Goal: Information Seeking & Learning: Learn about a topic

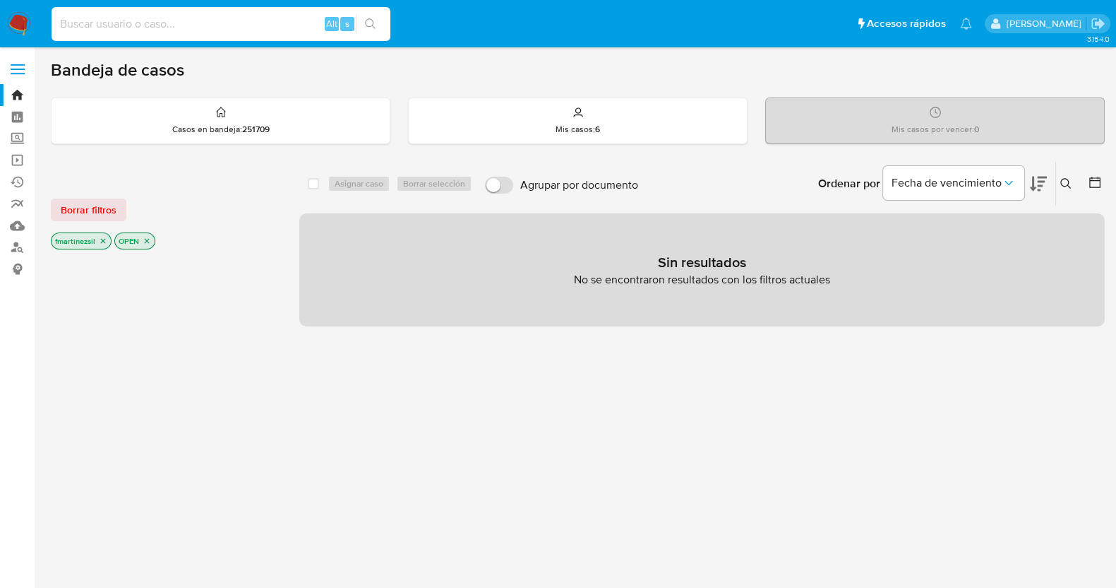
paste input "50696408"
type input "50696408"
click at [376, 19] on button "search-icon" at bounding box center [370, 24] width 29 height 20
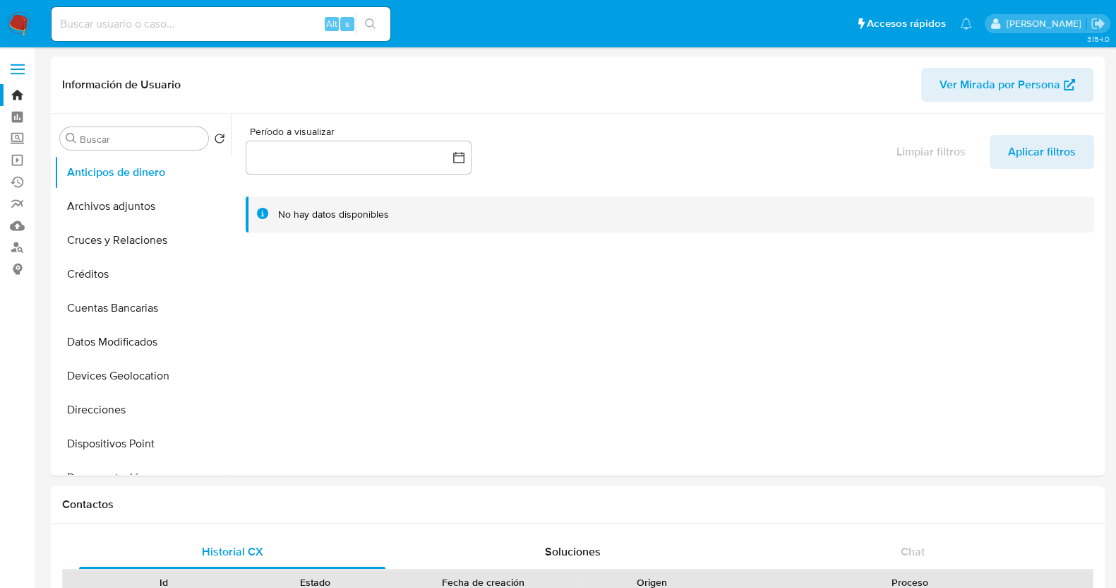
select select "10"
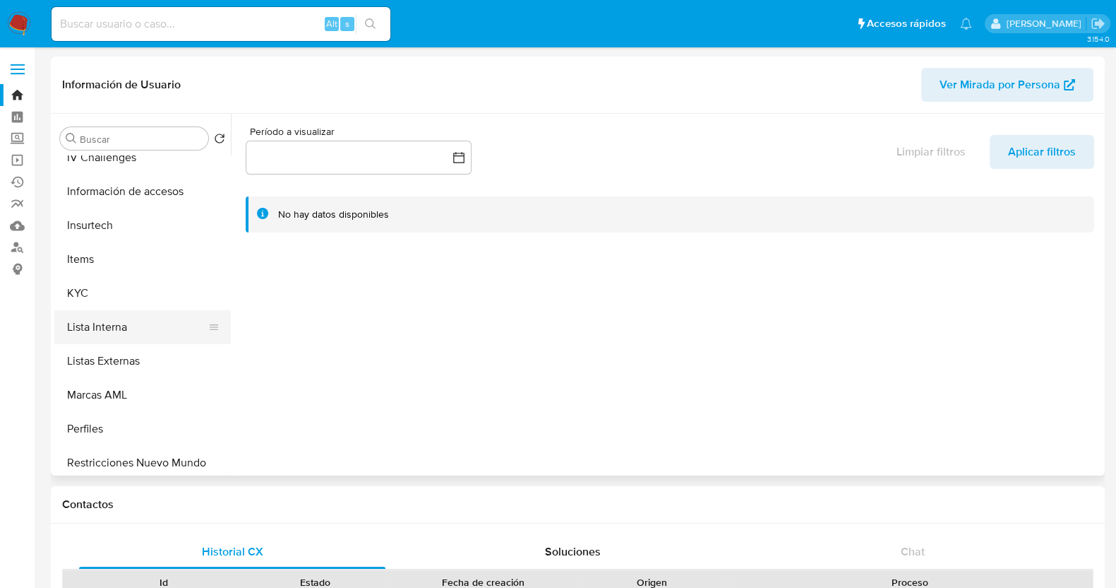
scroll to position [530, 0]
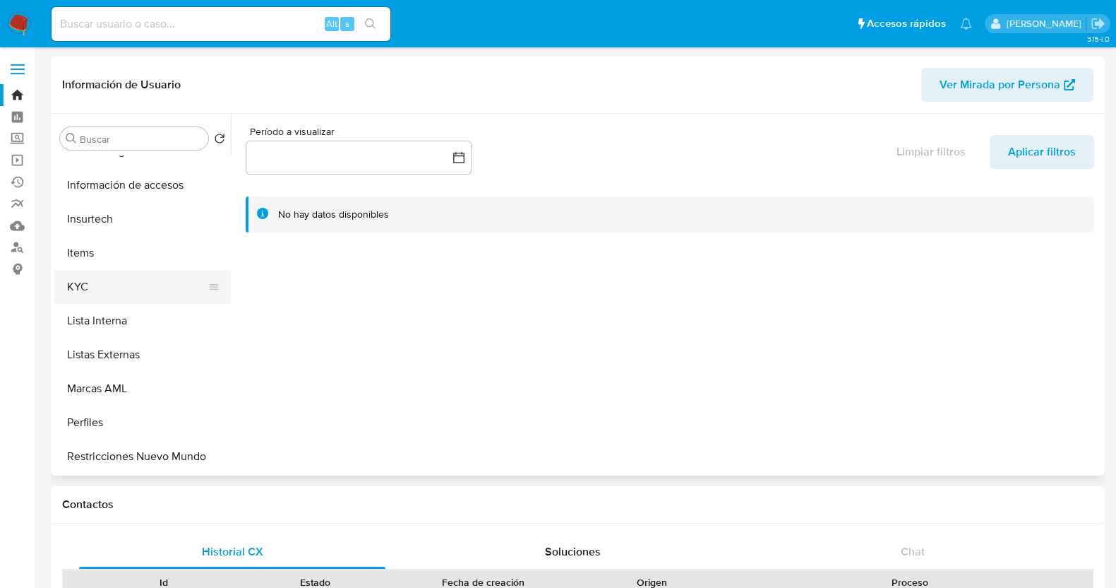
click at [107, 299] on button "KYC" at bounding box center [136, 287] width 165 height 34
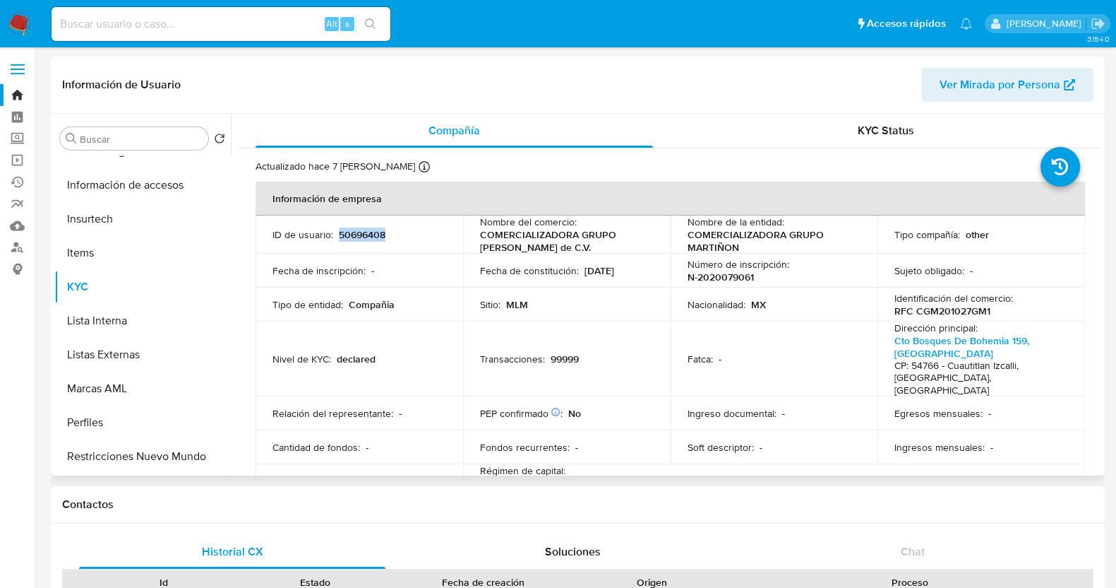
drag, startPoint x: 389, startPoint y: 234, endPoint x: 337, endPoint y: 233, distance: 52.3
click at [337, 233] on div "ID de usuario : 50696408" at bounding box center [360, 234] width 174 height 13
copy p "50696408"
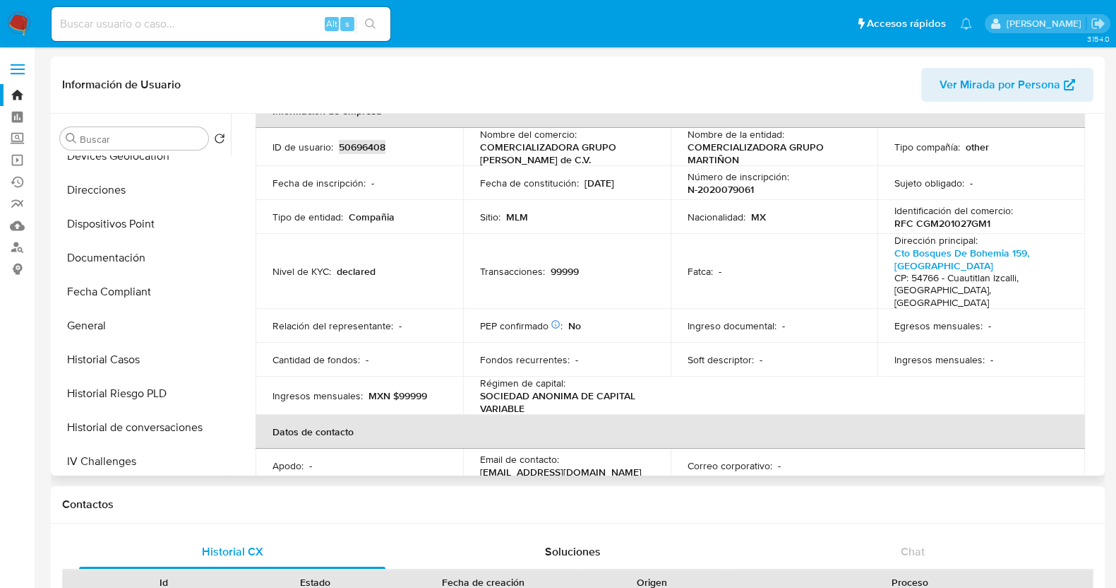
scroll to position [176, 0]
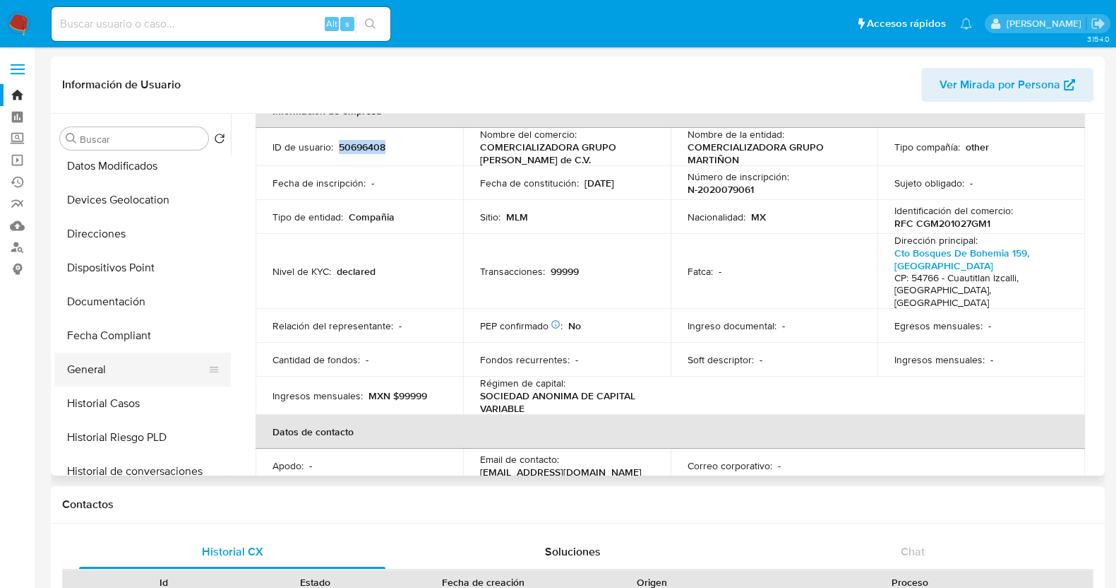
click at [112, 372] on button "General" at bounding box center [136, 369] width 165 height 34
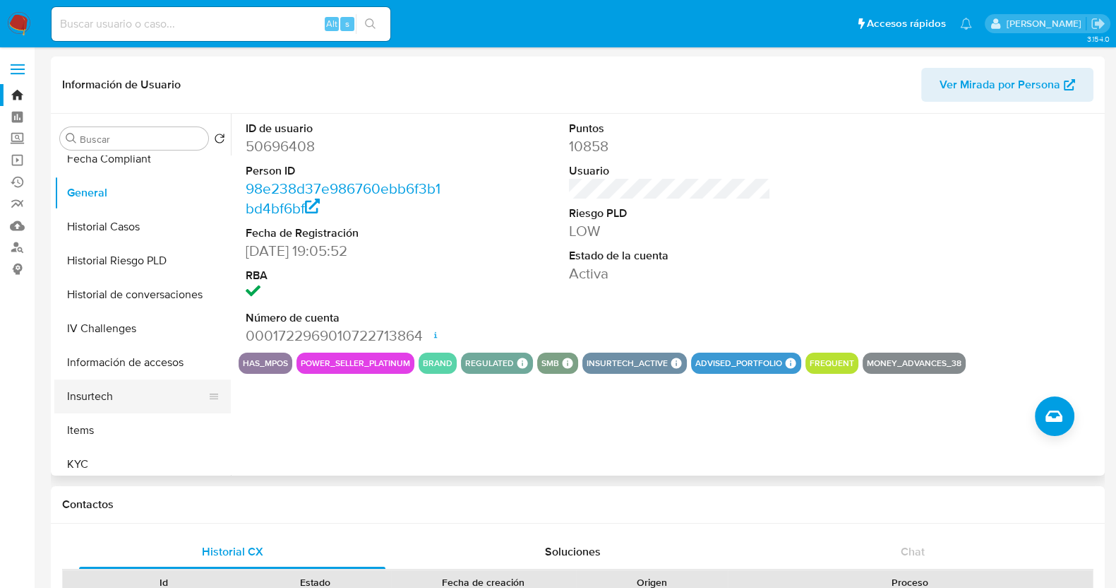
scroll to position [441, 0]
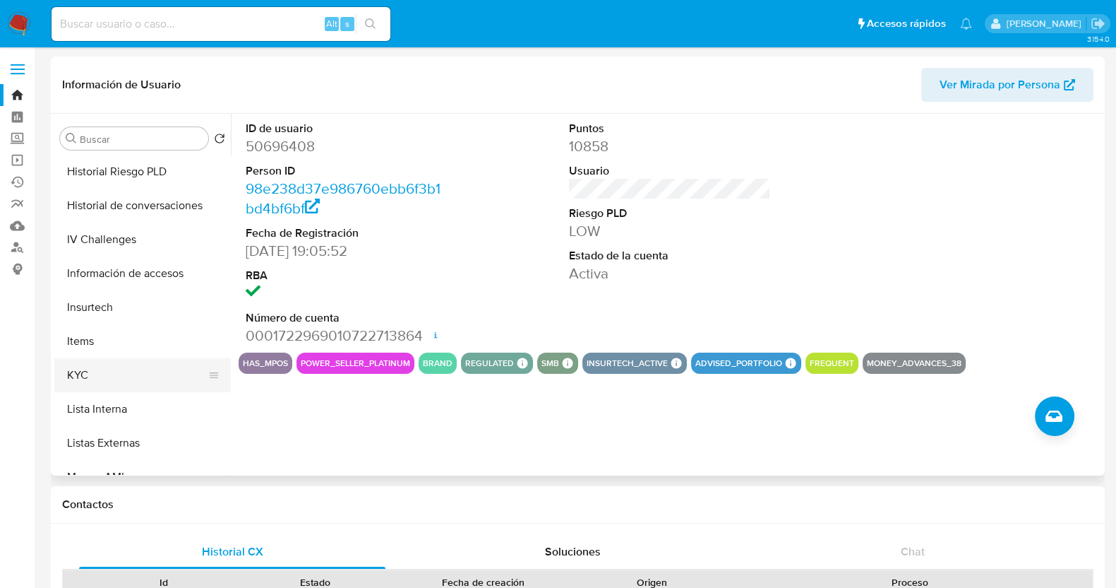
click at [93, 378] on button "KYC" at bounding box center [136, 375] width 165 height 34
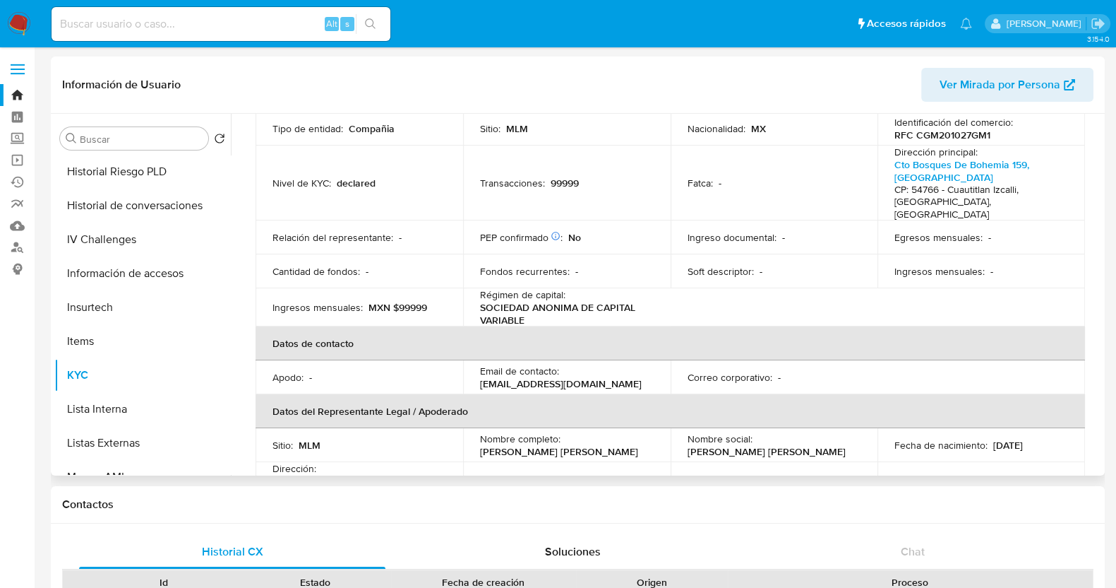
scroll to position [265, 0]
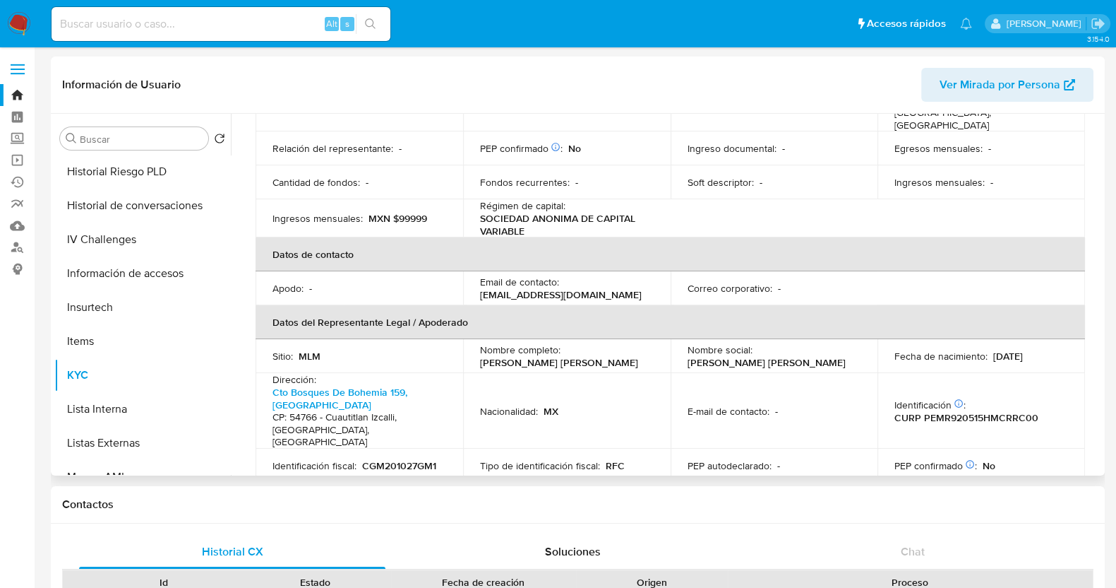
drag, startPoint x: 628, startPoint y: 354, endPoint x: 476, endPoint y: 352, distance: 152.6
click at [476, 352] on td "Nombre completo : Ricardo Gabriel Perez Martiñon" at bounding box center [567, 356] width 208 height 34
copy p "[PERSON_NAME] [PERSON_NAME]"
drag, startPoint x: 1041, startPoint y: 402, endPoint x: 920, endPoint y: 404, distance: 120.8
click at [920, 404] on div "Identificación CIC: 221201014 : CURP PEMR920515HMCRRC00" at bounding box center [982, 410] width 174 height 25
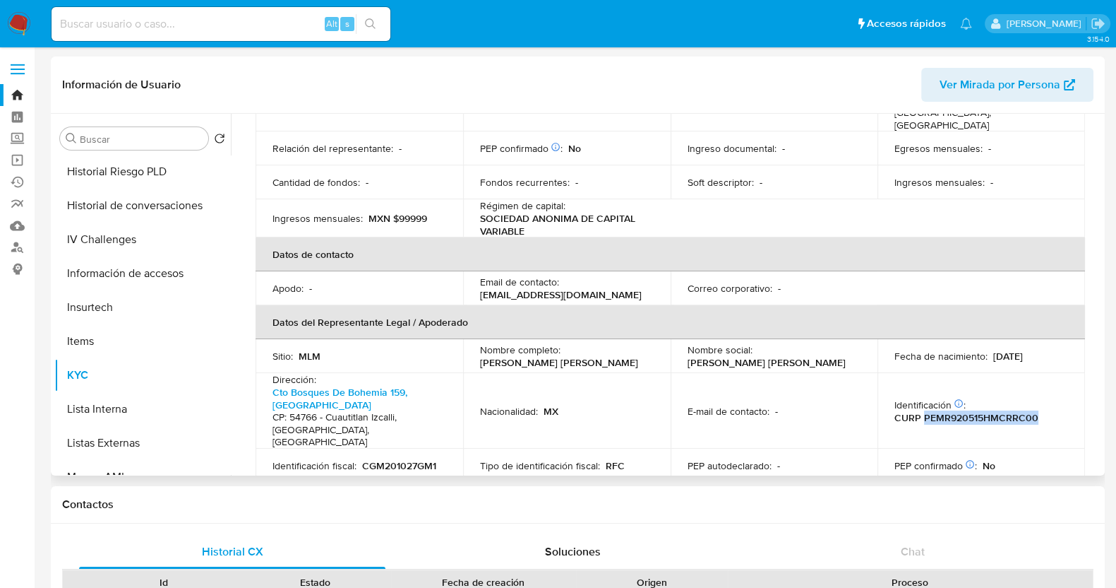
copy p "PEMR920515HMCRRC00"
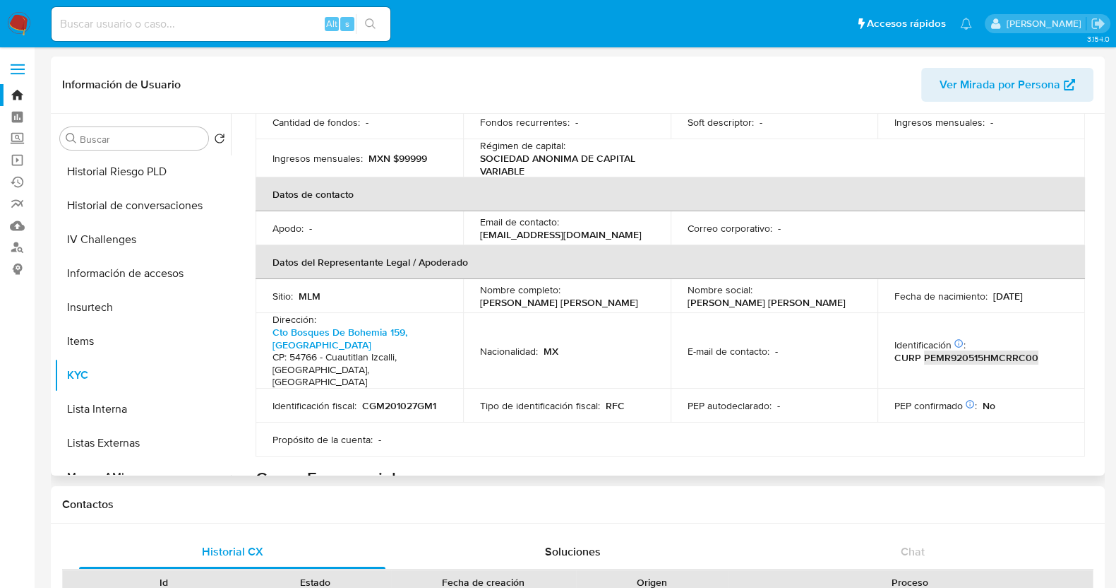
scroll to position [352, 0]
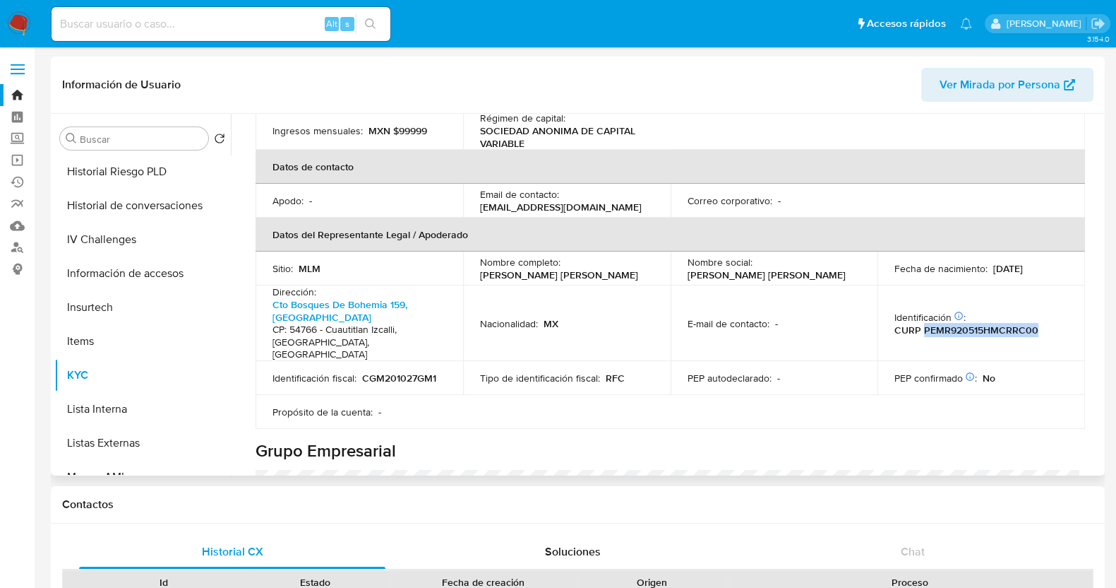
drag, startPoint x: 1058, startPoint y: 254, endPoint x: 987, endPoint y: 253, distance: 70.6
click at [987, 262] on div "Fecha de nacimiento : 15/05/1992" at bounding box center [982, 268] width 174 height 13
drag, startPoint x: 995, startPoint y: 258, endPoint x: 1025, endPoint y: 249, distance: 31.0
click at [1023, 262] on p "[DATE]" at bounding box center [1009, 268] width 30 height 13
click at [1039, 262] on div "Fecha de nacimiento : 15/05/1992" at bounding box center [982, 268] width 174 height 13
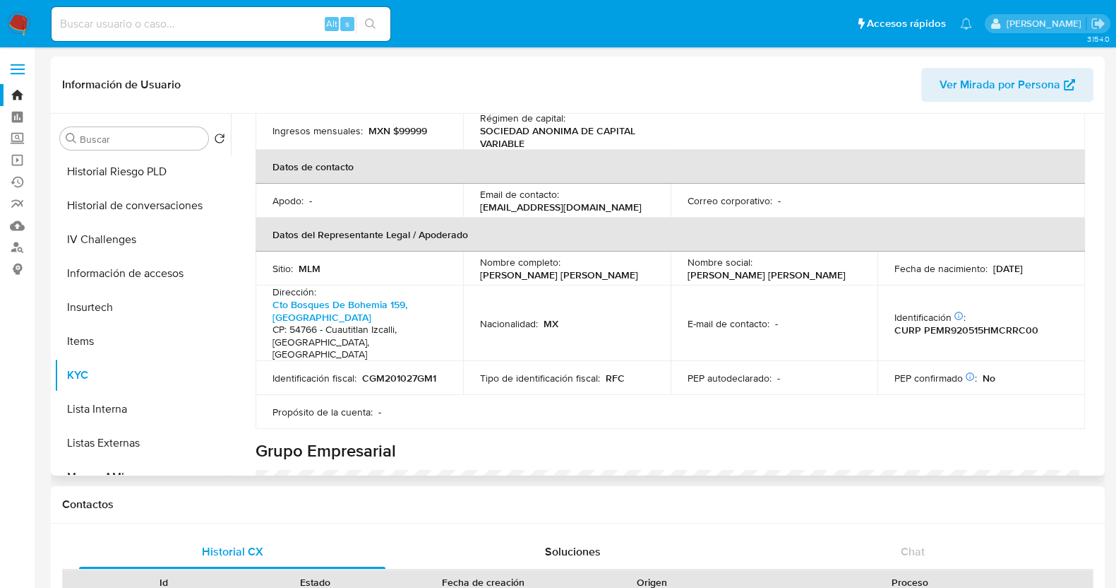
drag, startPoint x: 1043, startPoint y: 261, endPoint x: 989, endPoint y: 258, distance: 54.4
click at [989, 262] on div "Fecha de nacimiento : 15/05/1992" at bounding box center [982, 268] width 174 height 13
copy p "[DATE]"
click at [929, 323] on p "CURP PEMR920515HMCRRC00" at bounding box center [967, 329] width 144 height 13
drag, startPoint x: 1035, startPoint y: 312, endPoint x: 919, endPoint y: 306, distance: 115.3
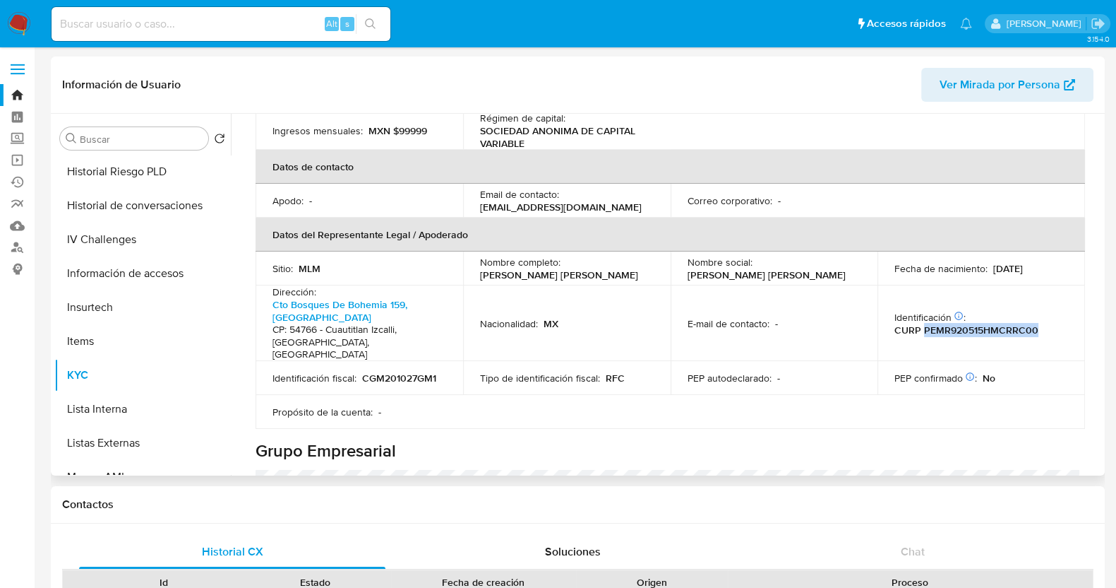
click at [919, 311] on div "Identificación CIC: 221201014 : CURP PEMR920515HMCRRC00" at bounding box center [982, 323] width 174 height 25
copy p "PEMR920515HMCRRC00"
click at [537, 317] on p "Nacionalidad :" at bounding box center [509, 323] width 58 height 13
drag, startPoint x: 268, startPoint y: 292, endPoint x: 399, endPoint y: 292, distance: 130.6
click at [403, 294] on td "Dirección : Cto Bosques De Bohemia 159, Bosques Del Lago CP: 54766 - Cuautitlan…" at bounding box center [360, 323] width 208 height 76
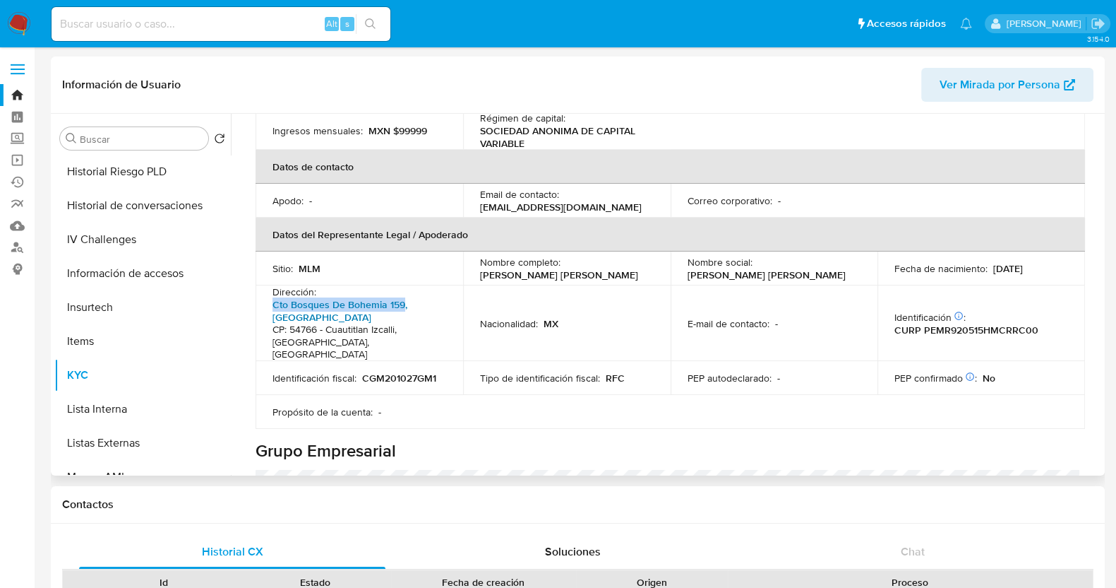
copy p "Cto Bosques De Bohemia 159"
drag, startPoint x: 356, startPoint y: 303, endPoint x: 273, endPoint y: 309, distance: 83.5
click at [273, 309] on p "Cto Bosques De Bohemia 159, Bosques Del Lago CP: 54766 - Cuautitlan Izcalli, Es…" at bounding box center [357, 329] width 168 height 63
copy link "Bosques Del Lago"
drag, startPoint x: 328, startPoint y: 314, endPoint x: 395, endPoint y: 316, distance: 67.1
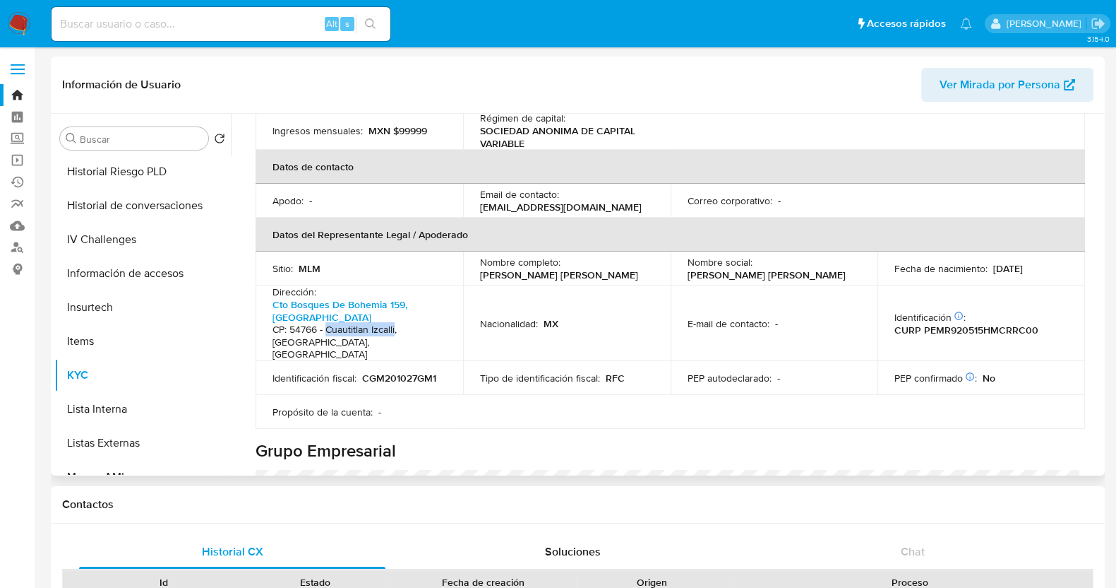
click at [395, 323] on h4 "CP: 54766 - Cuautitlan Izcalli, [GEOGRAPHIC_DATA], [GEOGRAPHIC_DATA]" at bounding box center [357, 341] width 168 height 37
copy h4 "Cuautitlan Izcalli"
click at [360, 326] on h4 "CP: 54766 - Cuautitlan Izcalli, [GEOGRAPHIC_DATA], [GEOGRAPHIC_DATA]" at bounding box center [357, 341] width 168 height 37
drag, startPoint x: 364, startPoint y: 330, endPoint x: 325, endPoint y: 323, distance: 39.5
click at [325, 323] on h4 "CP: 54766 - Cuautitlan Izcalli, [GEOGRAPHIC_DATA], [GEOGRAPHIC_DATA]" at bounding box center [357, 341] width 168 height 37
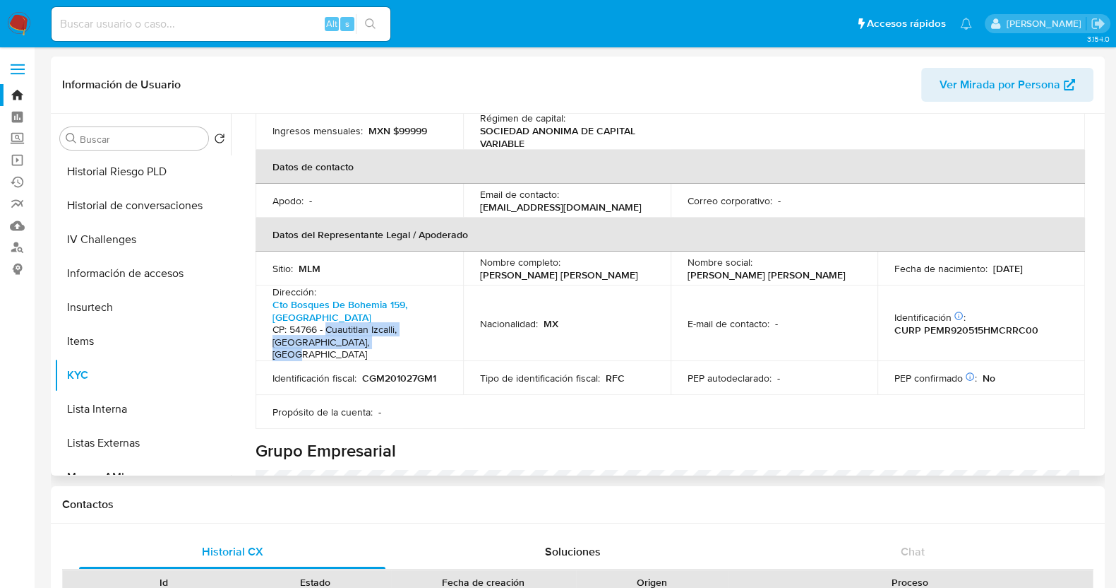
copy h4 "Cuautitlan Izcalli, Estado De México, Mexico"
drag, startPoint x: 314, startPoint y: 316, endPoint x: 300, endPoint y: 320, distance: 14.7
click at [300, 323] on h4 "CP: 54766 - Cuautitlan Izcalli, [GEOGRAPHIC_DATA], [GEOGRAPHIC_DATA]" at bounding box center [357, 341] width 168 height 37
drag, startPoint x: 292, startPoint y: 316, endPoint x: 299, endPoint y: 318, distance: 7.4
click at [299, 323] on h4 "CP: 54766 - Cuautitlan Izcalli, [GEOGRAPHIC_DATA], [GEOGRAPHIC_DATA]" at bounding box center [357, 341] width 168 height 37
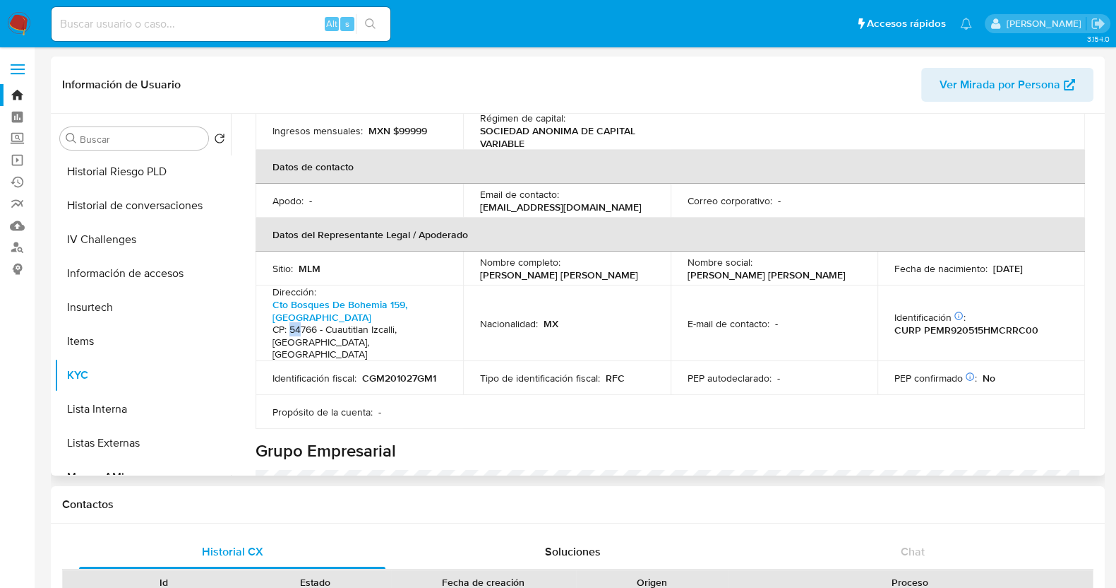
click at [290, 323] on h4 "CP: 54766 - Cuautitlan Izcalli, [GEOGRAPHIC_DATA], [GEOGRAPHIC_DATA]" at bounding box center [357, 341] width 168 height 37
drag, startPoint x: 290, startPoint y: 320, endPoint x: 316, endPoint y: 320, distance: 26.1
click at [316, 323] on h4 "CP: 54766 - Cuautitlan Izcalli, [GEOGRAPHIC_DATA], [GEOGRAPHIC_DATA]" at bounding box center [357, 341] width 168 height 37
copy h4 "54766"
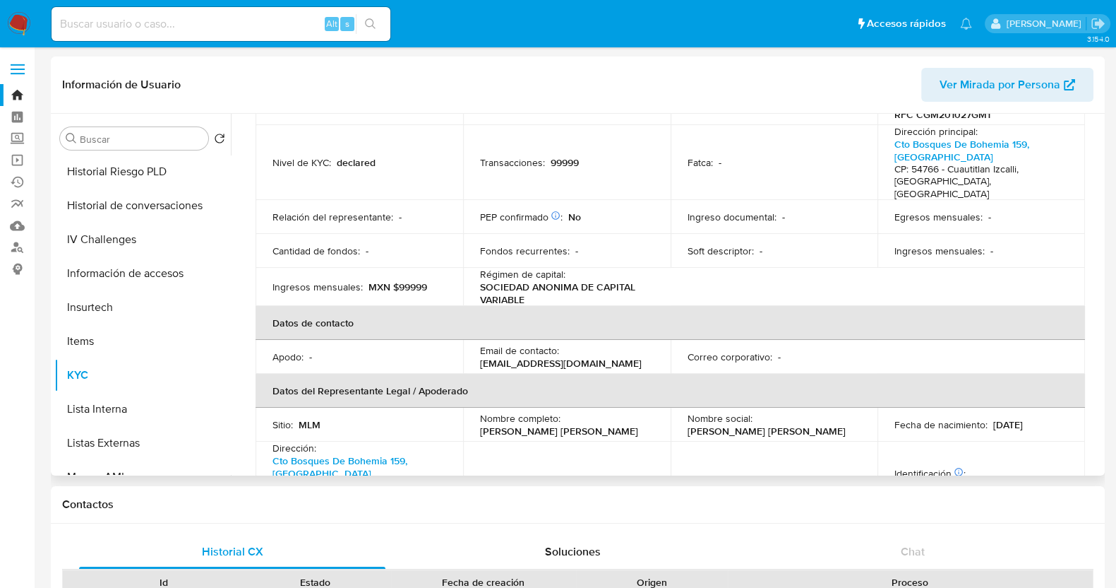
scroll to position [176, 0]
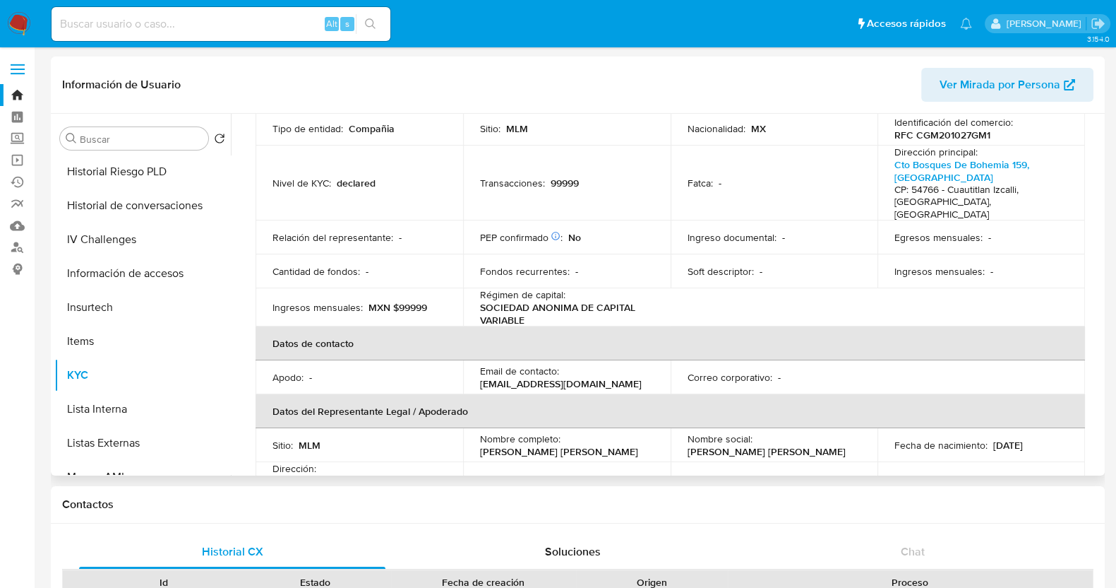
click at [539, 377] on p "[EMAIL_ADDRESS][DOMAIN_NAME]" at bounding box center [561, 383] width 162 height 13
drag, startPoint x: 607, startPoint y: 376, endPoint x: 476, endPoint y: 373, distance: 130.7
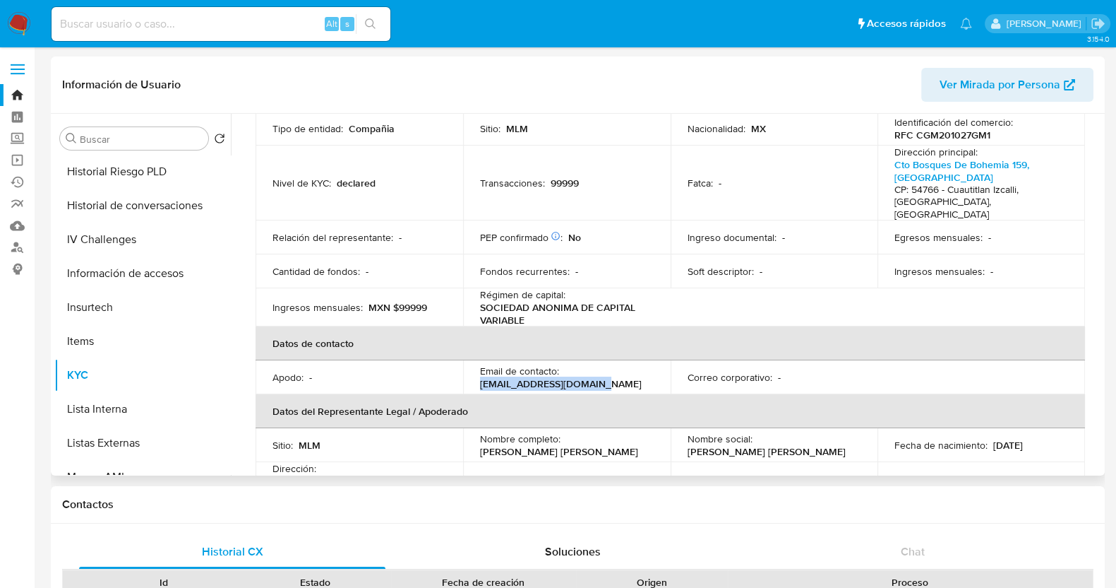
click at [476, 373] on td "Email de contacto : grupomartinon@gmail.com" at bounding box center [567, 377] width 208 height 34
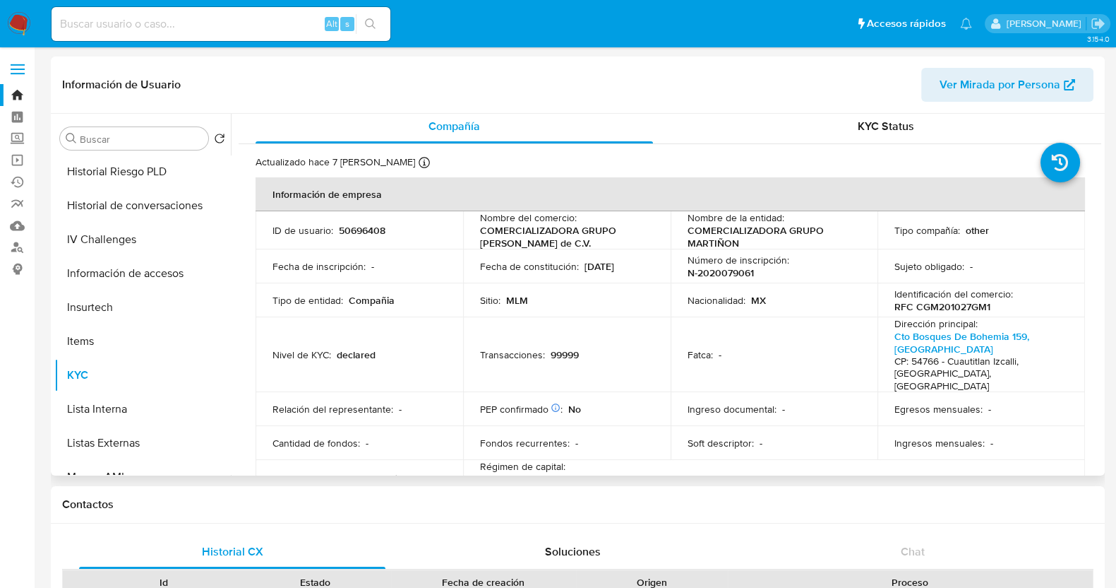
scroll to position [0, 0]
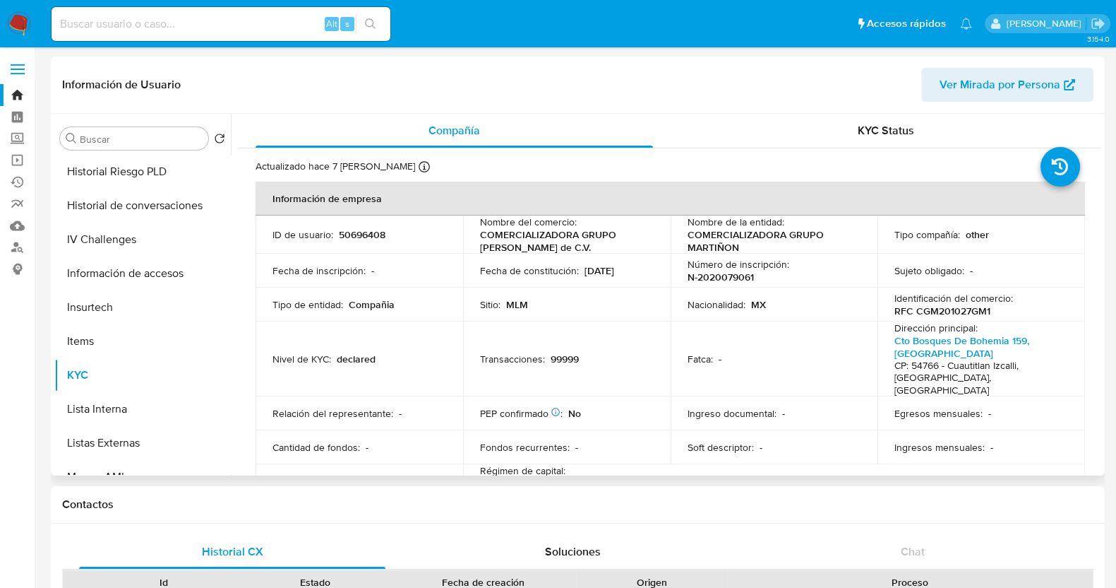
click at [1022, 85] on span "Ver Mirada por Persona" at bounding box center [1000, 85] width 121 height 34
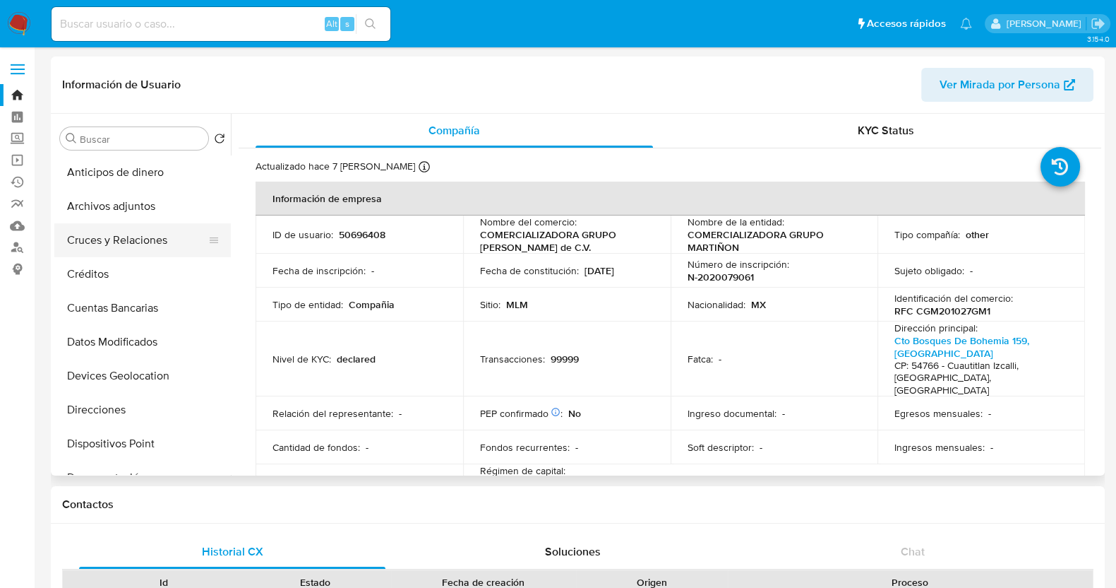
click at [145, 248] on button "Cruces y Relaciones" at bounding box center [136, 240] width 165 height 34
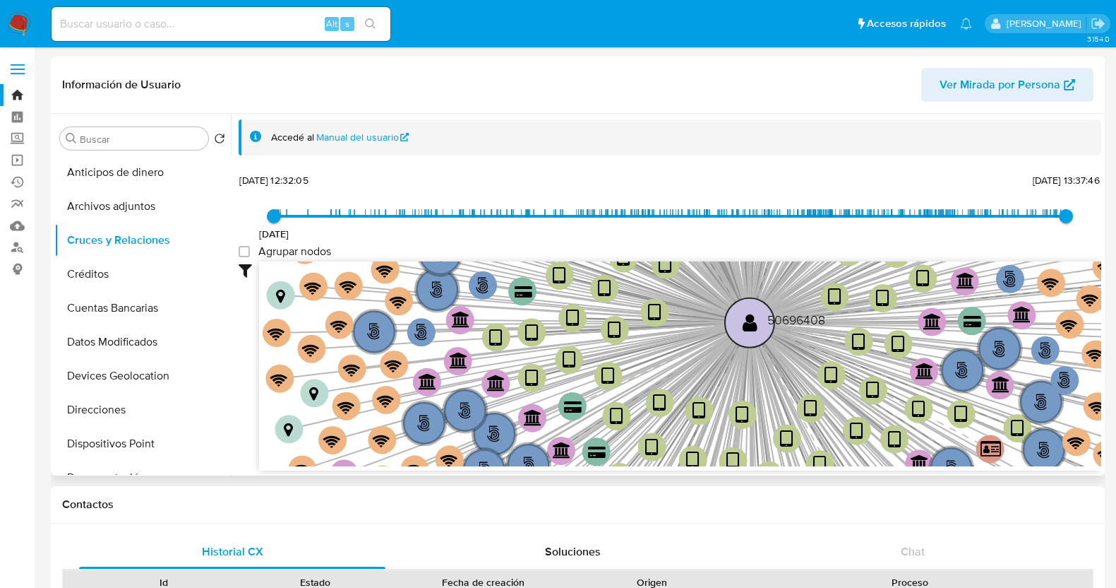
click at [744, 326] on text "" at bounding box center [750, 322] width 15 height 20
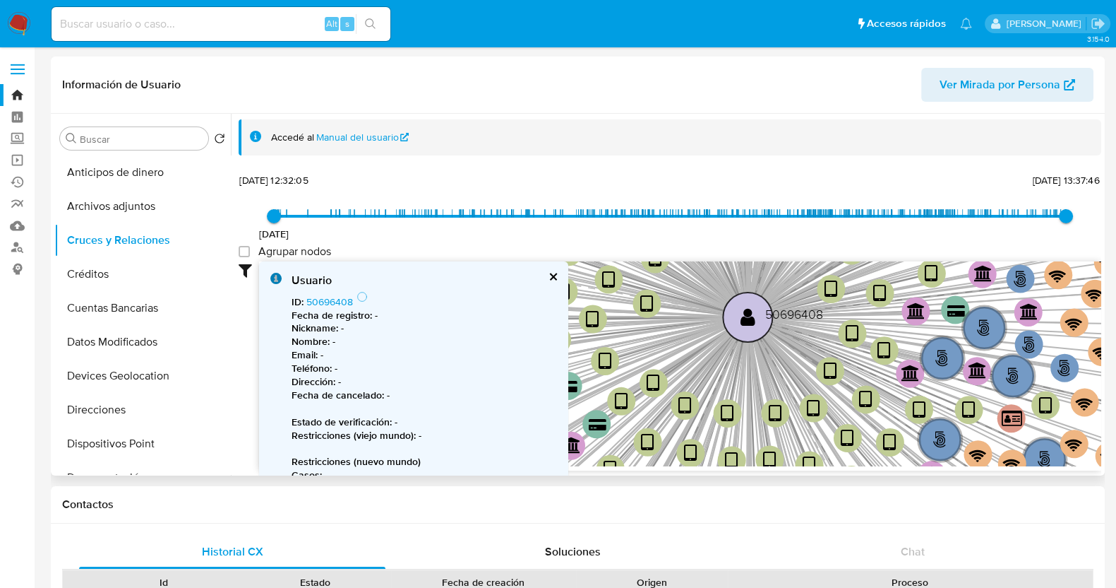
click at [744, 326] on text "" at bounding box center [748, 316] width 15 height 20
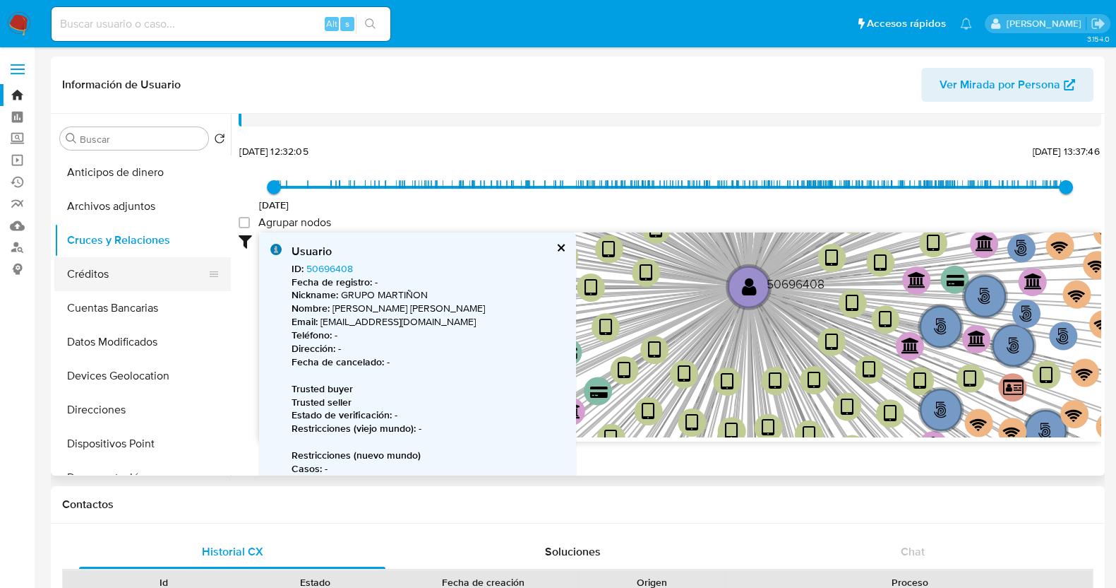
scroll to position [352, 0]
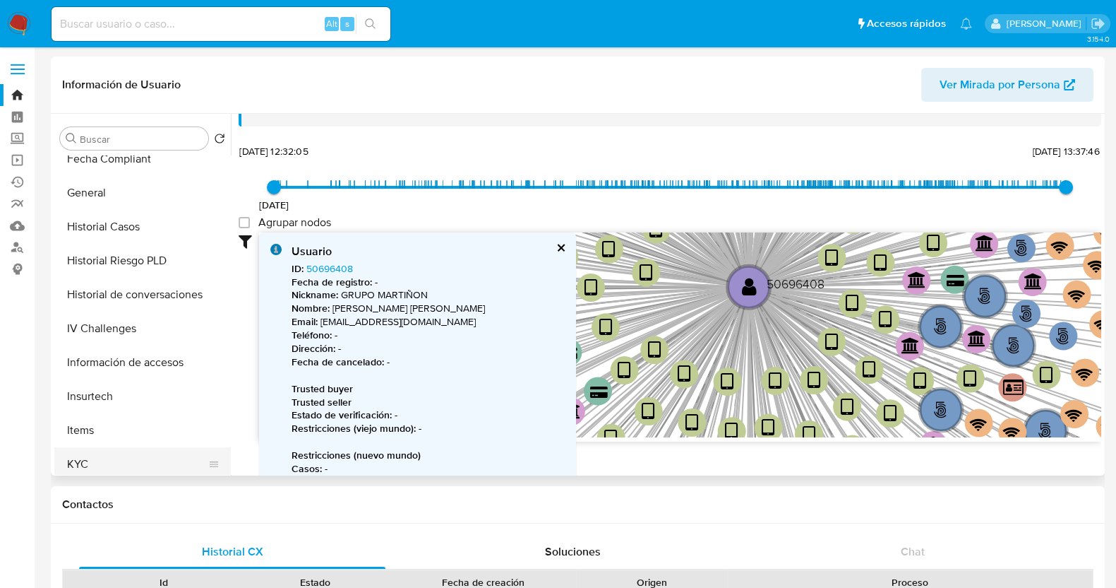
click at [106, 459] on button "KYC" at bounding box center [136, 464] width 165 height 34
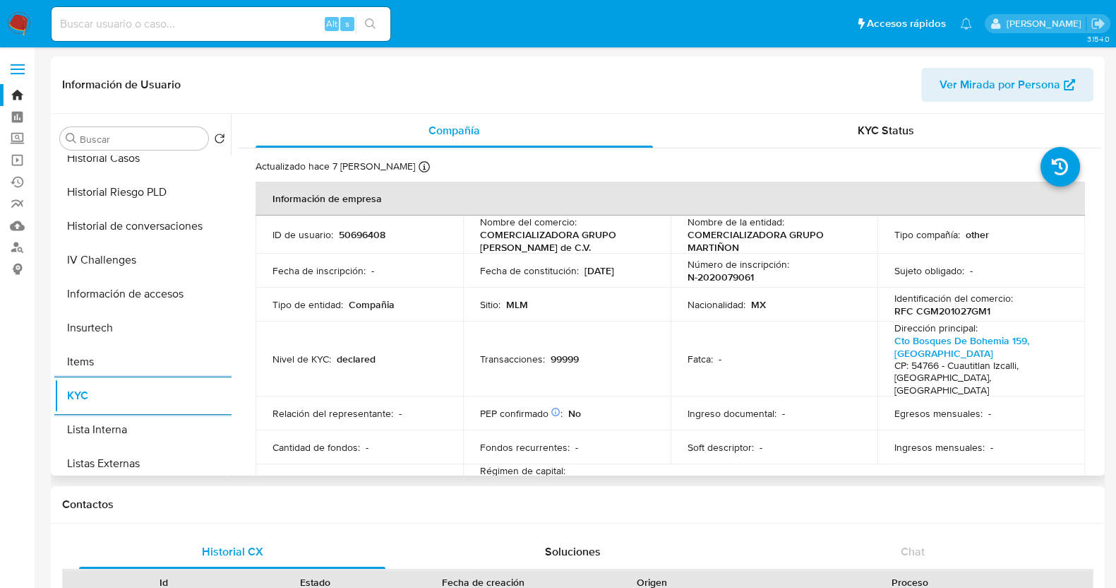
scroll to position [424, 0]
click at [391, 407] on div "Relación del representante : -" at bounding box center [360, 413] width 174 height 13
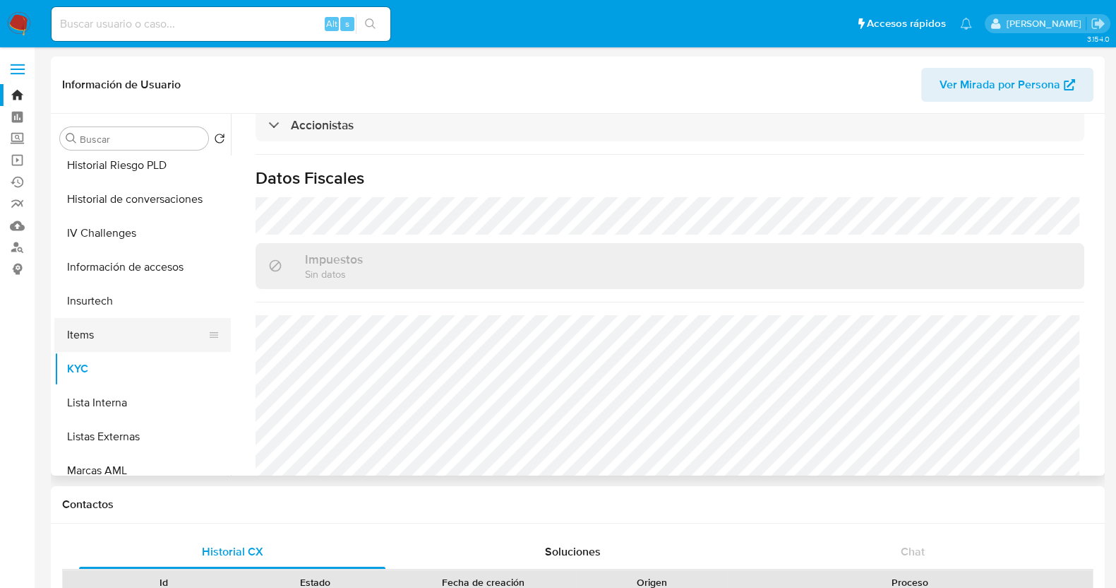
scroll to position [512, 0]
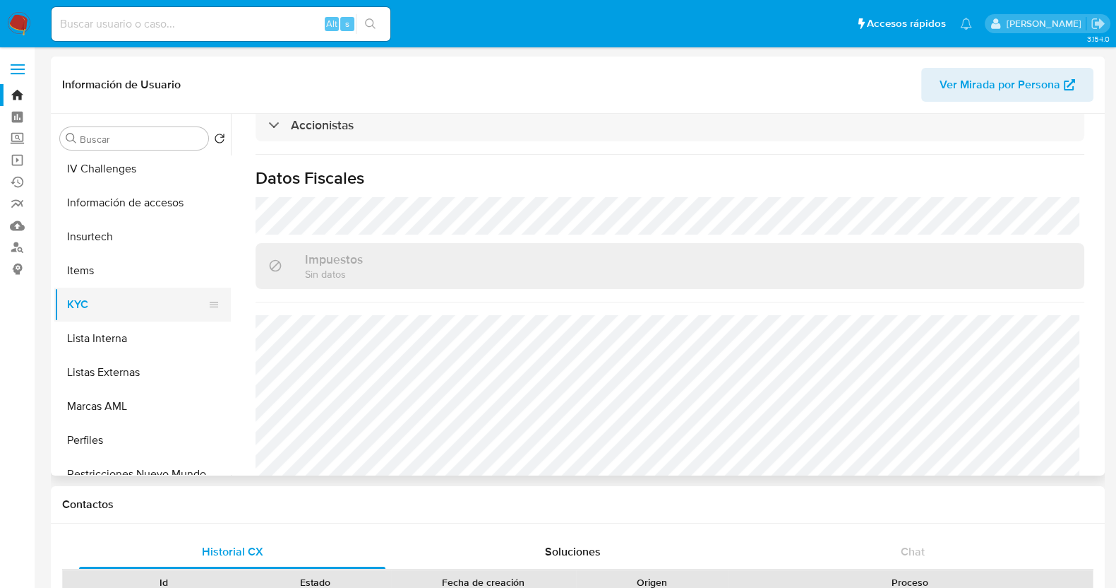
click at [85, 304] on button "KYC" at bounding box center [136, 304] width 165 height 34
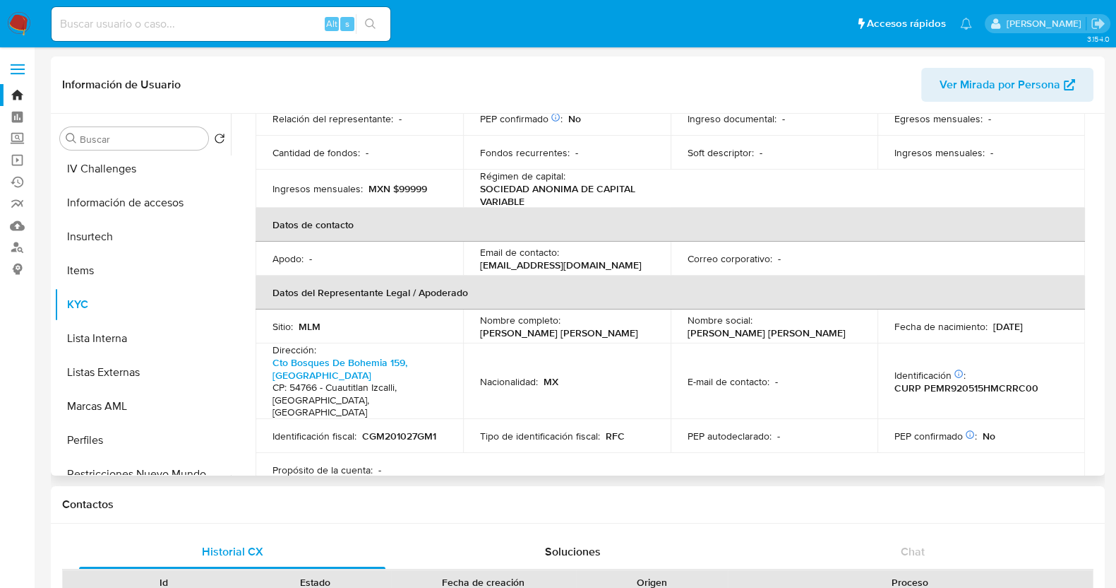
scroll to position [271, 0]
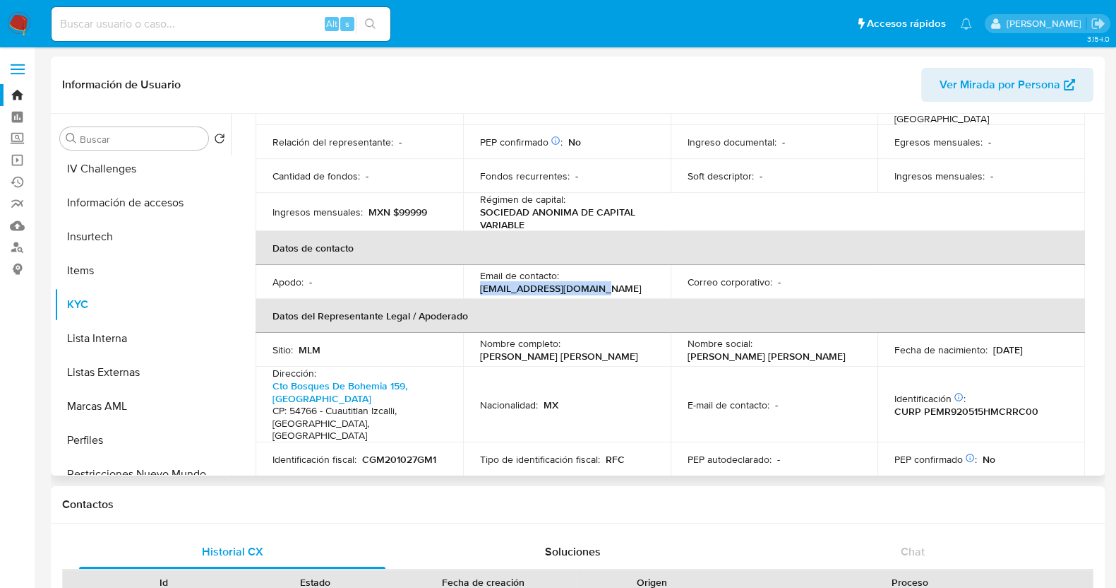
drag, startPoint x: 607, startPoint y: 273, endPoint x: 479, endPoint y: 278, distance: 128.6
click at [480, 278] on div "Email de contacto : grupomartinon@gmail.com" at bounding box center [567, 281] width 174 height 25
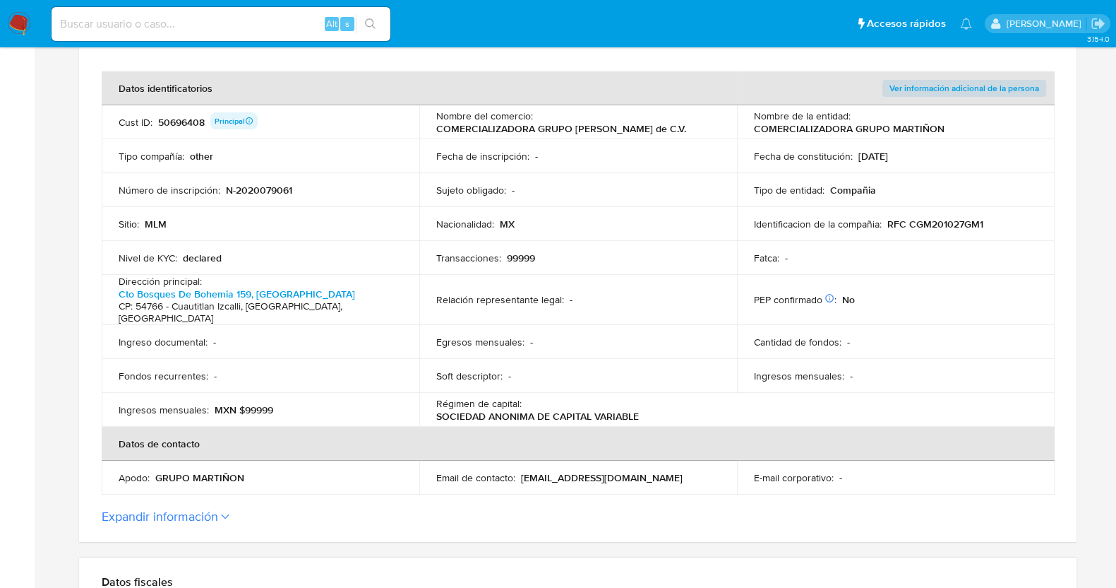
scroll to position [390, 0]
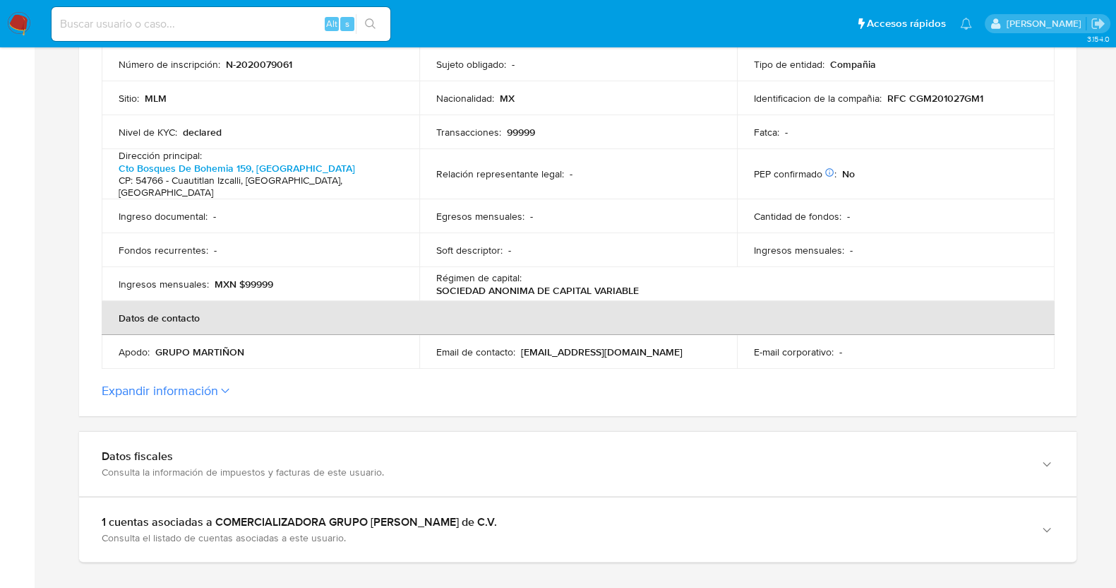
click at [237, 383] on label "Expandir información" at bounding box center [578, 391] width 953 height 16
click at [218, 383] on button "Expandir información" at bounding box center [160, 391] width 117 height 16
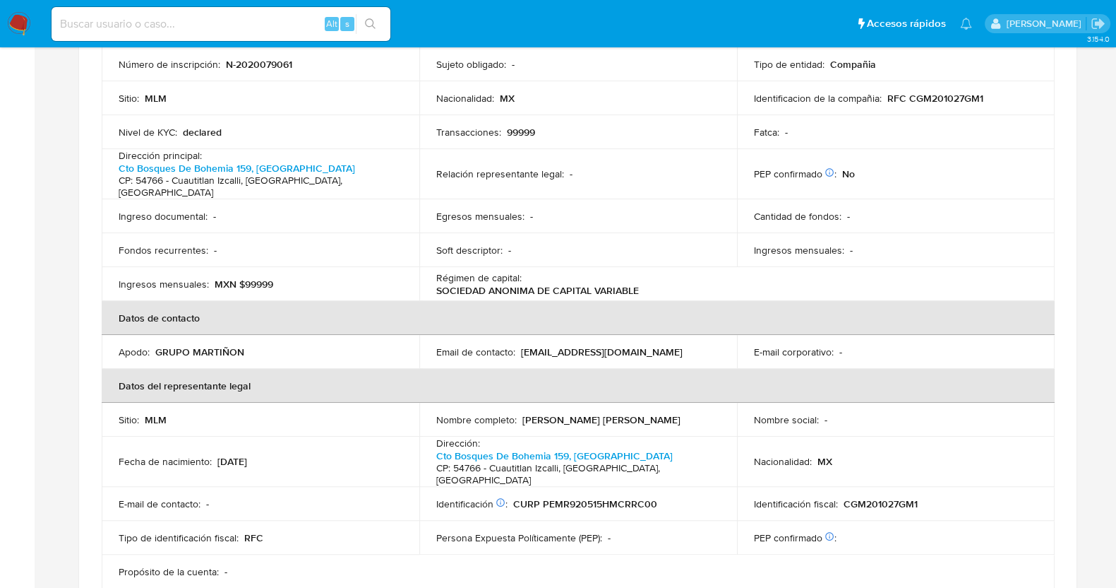
click at [222, 381] on th "Datos del representante legal" at bounding box center [578, 386] width 953 height 34
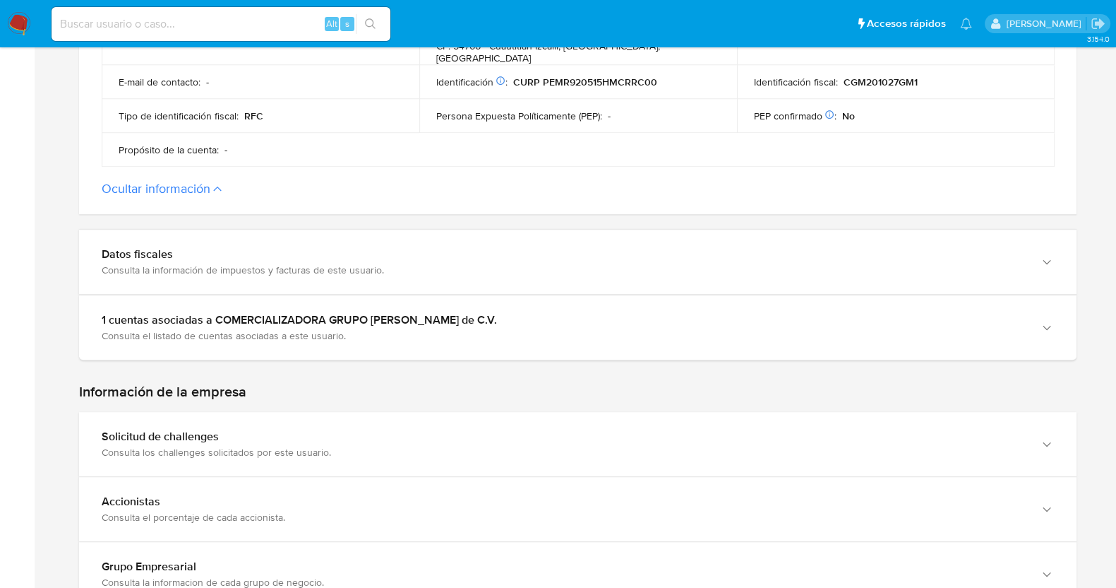
scroll to position [920, 0]
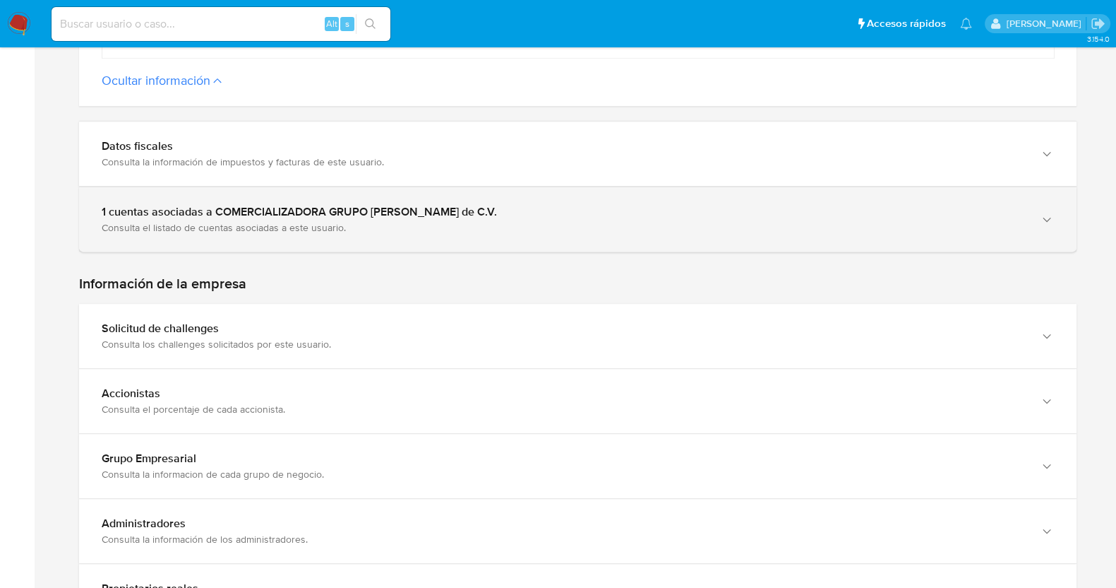
click at [330, 187] on div "1 cuentas asociadas a COMERCIALIZADORA GRUPO [PERSON_NAME] de C.V. Consulta el …" at bounding box center [578, 219] width 998 height 64
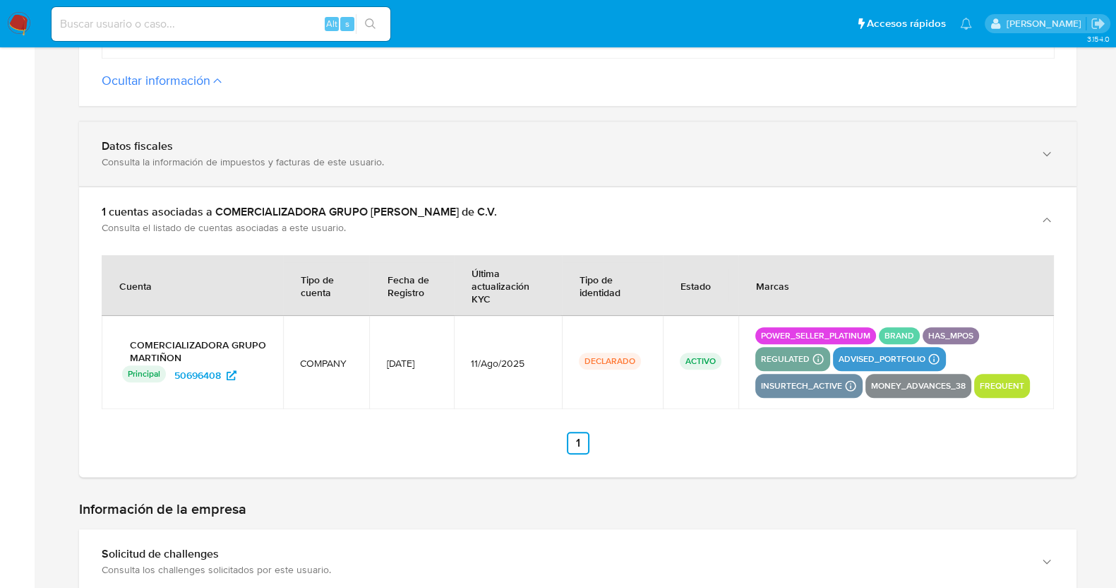
click at [340, 155] on div "Consulta la información de impuestos y facturas de este usuario." at bounding box center [564, 161] width 924 height 13
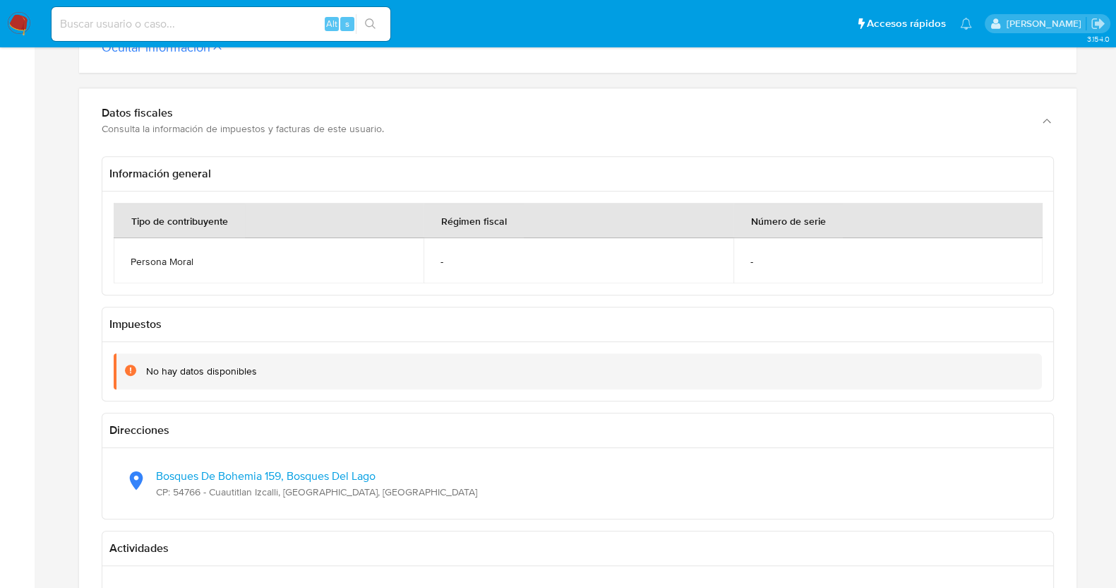
scroll to position [252, 0]
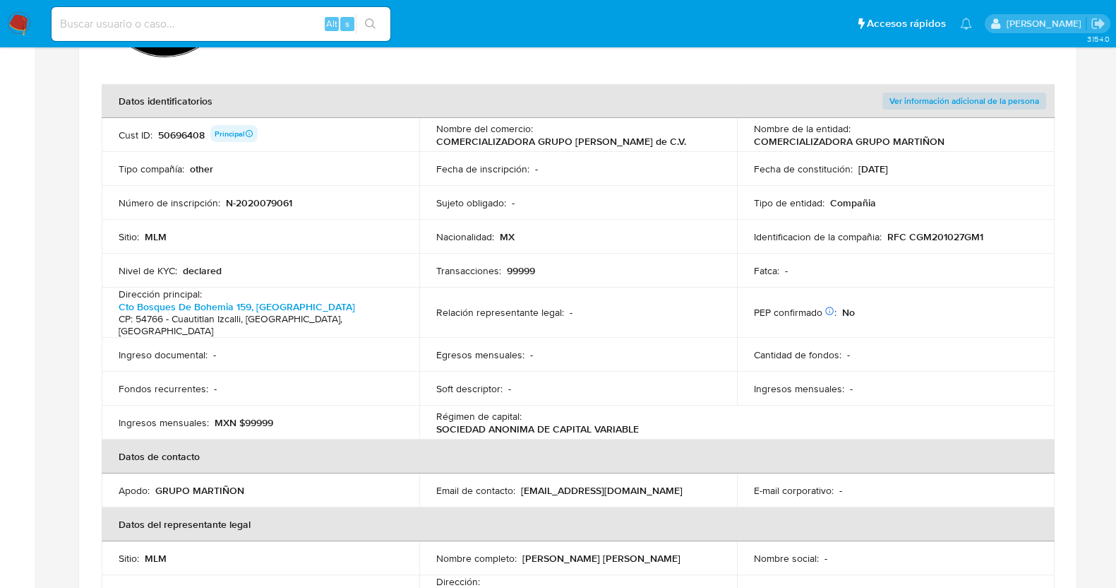
click at [597, 270] on div "Transacciones : 99999" at bounding box center [578, 270] width 284 height 13
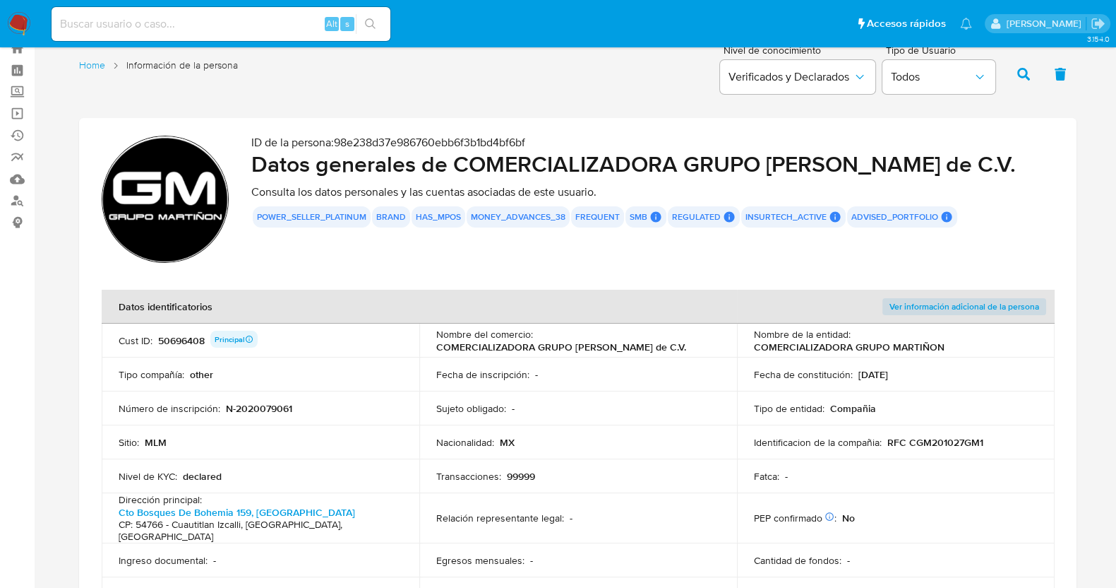
scroll to position [0, 0]
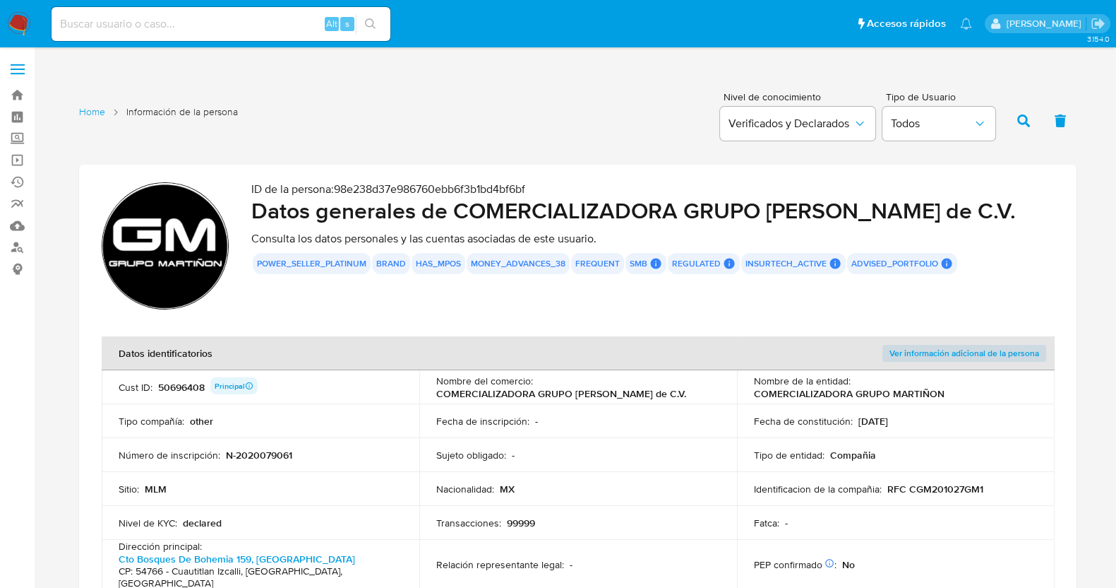
drag, startPoint x: 461, startPoint y: 210, endPoint x: 746, endPoint y: 210, distance: 284.6
click at [746, 210] on h2 "Datos generales de COMERCIALIZADORA GRUPO [PERSON_NAME] de C.V." at bounding box center [652, 210] width 803 height 28
click at [748, 211] on h2 "Datos generales de COMERCIALIZADORA GRUPO [PERSON_NAME] de C.V." at bounding box center [652, 210] width 803 height 28
drag, startPoint x: 686, startPoint y: 395, endPoint x: 432, endPoint y: 398, distance: 253.5
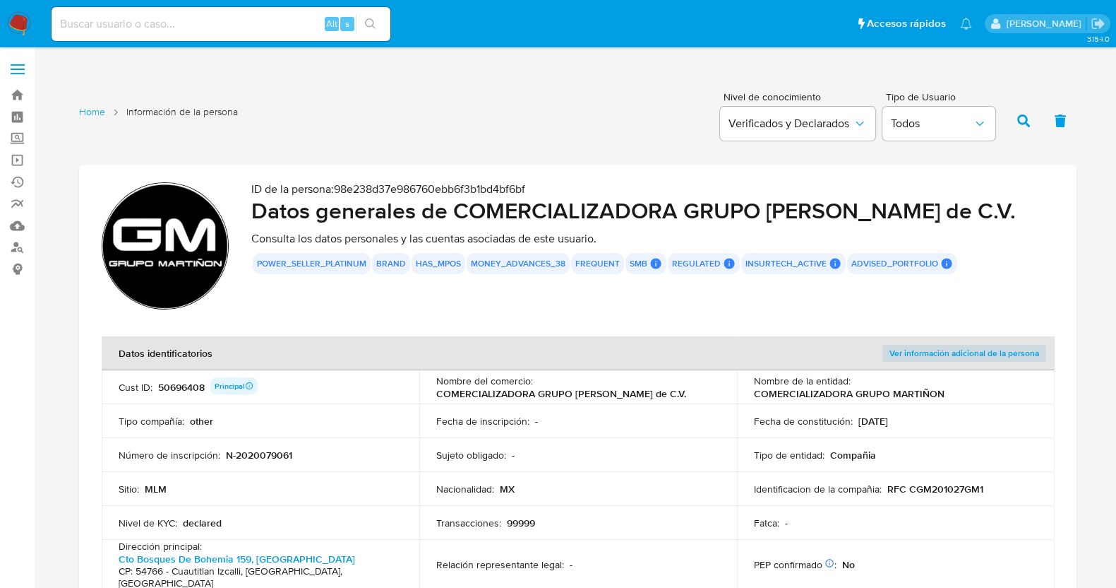
click at [432, 398] on td "Nombre del comercio : COMERCIALIZADORA GRUPO [PERSON_NAME] de C.V." at bounding box center [578, 387] width 318 height 34
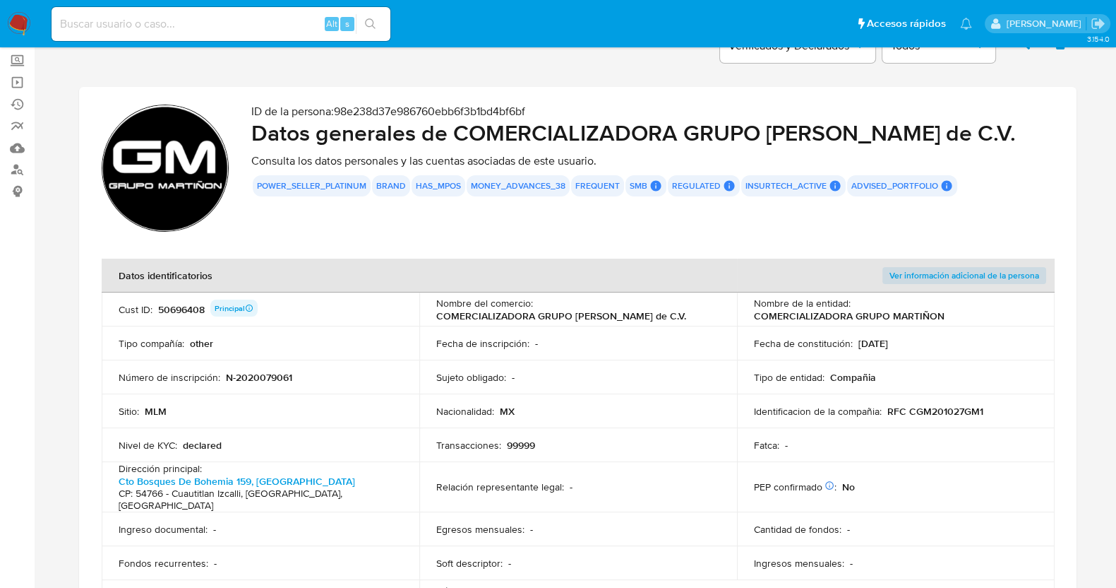
scroll to position [176, 0]
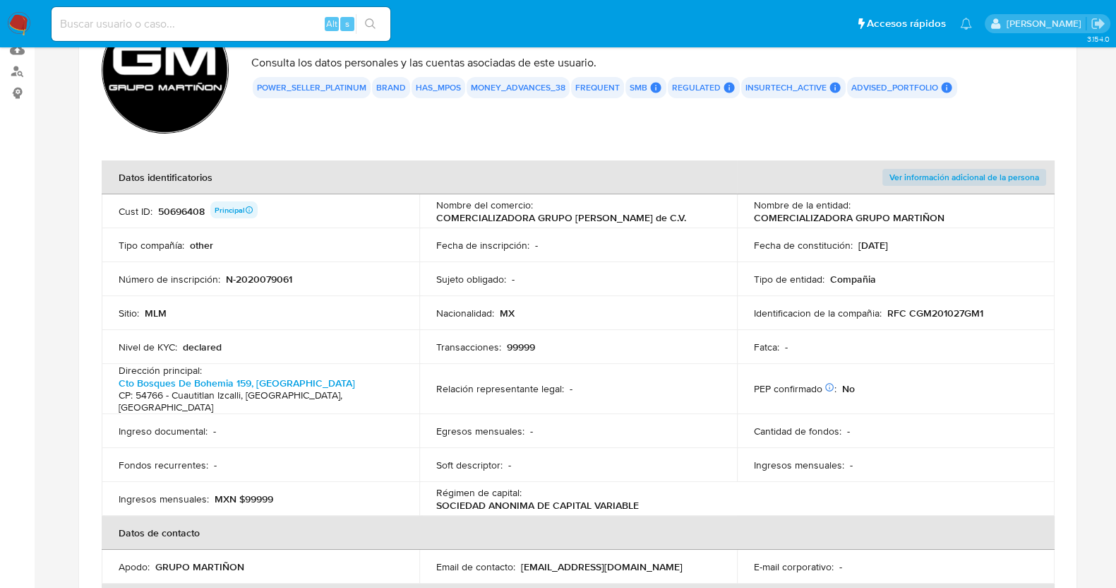
drag, startPoint x: 989, startPoint y: 311, endPoint x: 910, endPoint y: 311, distance: 78.4
click at [910, 311] on div "Identificacion de la compañia : RFC CGM201027GM1" at bounding box center [896, 312] width 284 height 13
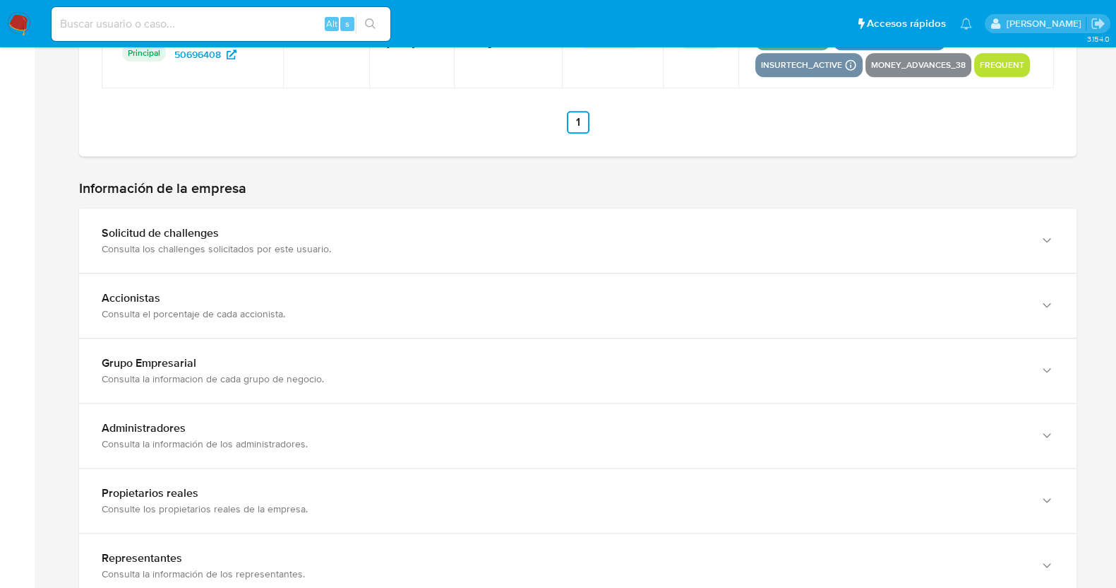
scroll to position [2118, 0]
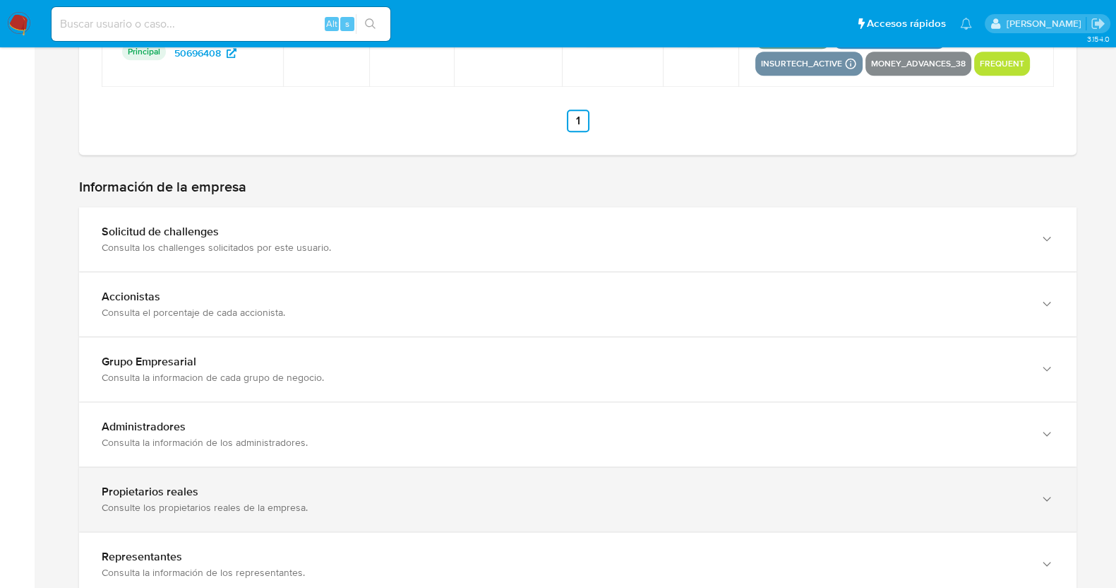
click at [272, 501] on div "Consulte los propietarios reales de la empresa." at bounding box center [564, 507] width 924 height 13
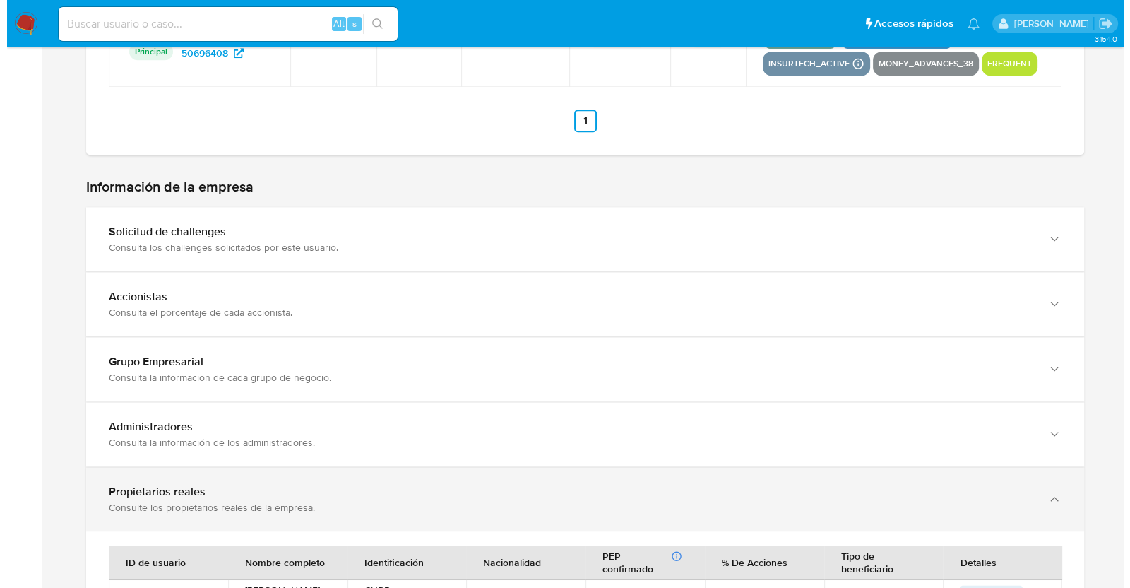
scroll to position [2294, 0]
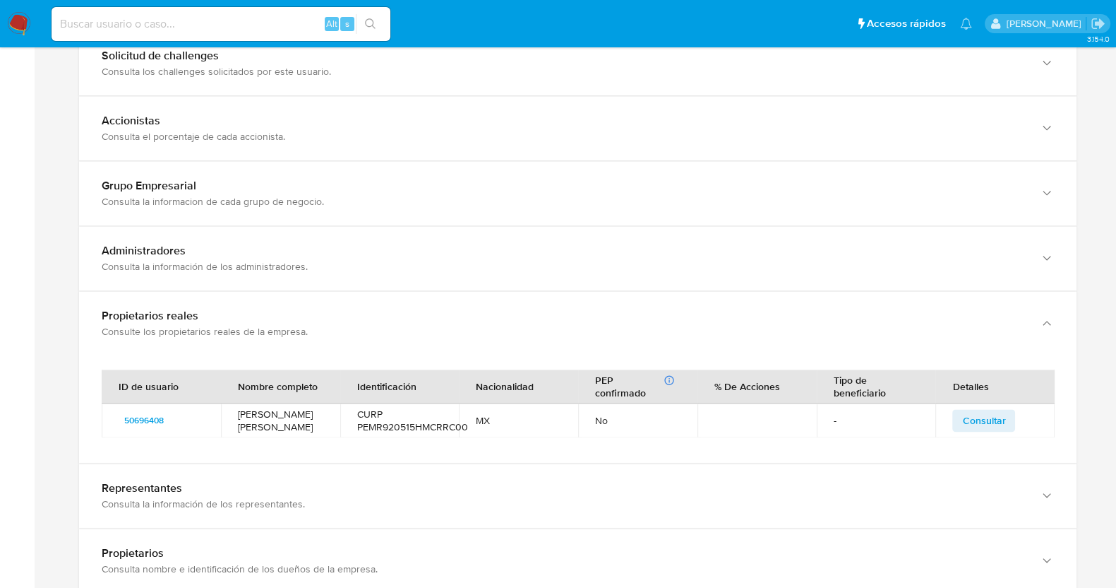
click at [270, 403] on td "[PERSON_NAME] [PERSON_NAME]" at bounding box center [280, 420] width 119 height 34
click at [978, 410] on span "Consultar" at bounding box center [983, 420] width 43 height 20
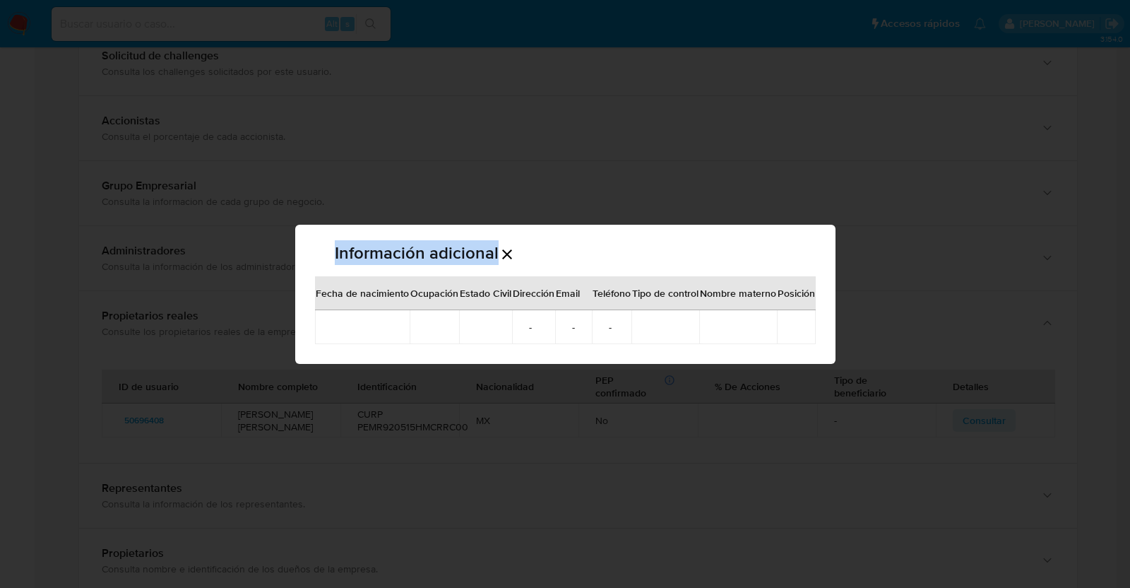
drag, startPoint x: 419, startPoint y: 354, endPoint x: 708, endPoint y: 358, distance: 289.5
click at [706, 352] on div "Información adicional Fecha de nacimiento Ocupación Estado Civil Dirección Emai…" at bounding box center [565, 294] width 540 height 139
click at [701, 404] on div "Información adicional Fecha de nacimiento Ocupación Estado Civil Dirección Emai…" at bounding box center [565, 294] width 1130 height 588
